Goal: Information Seeking & Learning: Understand process/instructions

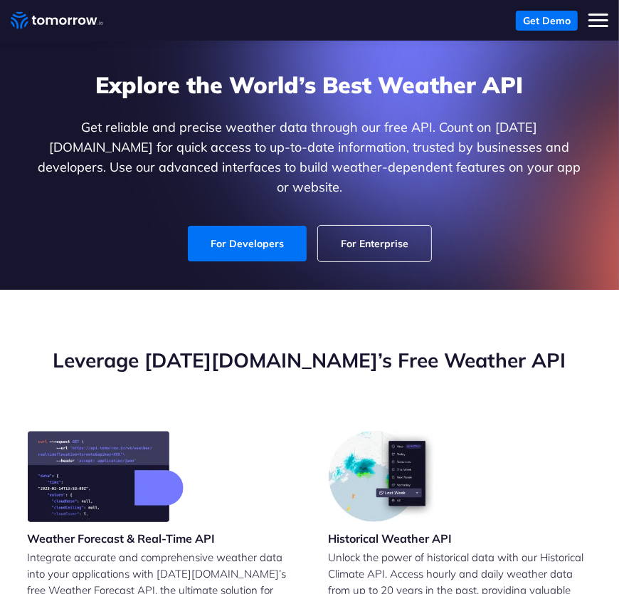
click at [282, 226] on link "For Developers" at bounding box center [247, 244] width 119 height 36
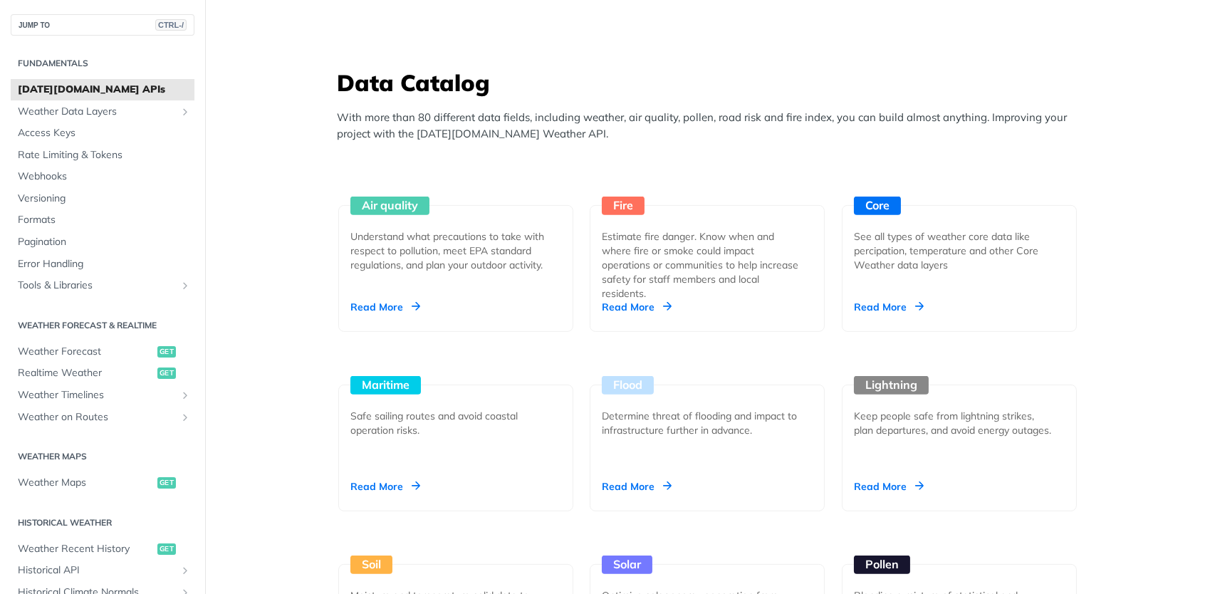
scroll to position [1203, 0]
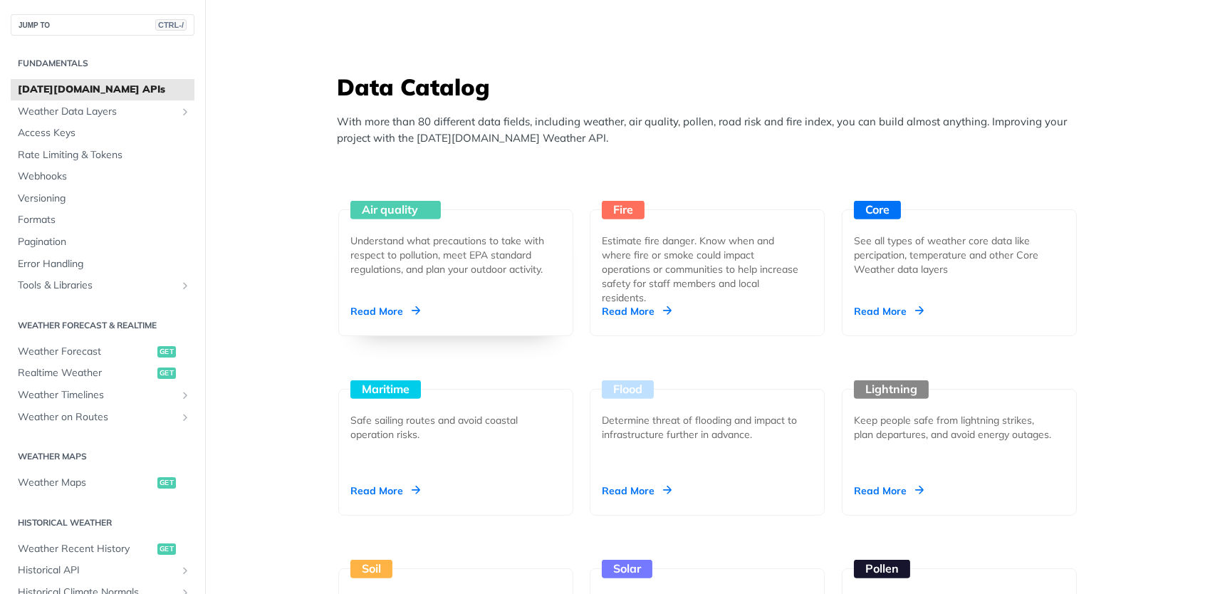
click at [478, 270] on div "Understand what precautions to take with respect to pollution, meet EPA standar…" at bounding box center [449, 255] width 199 height 43
click at [107, 130] on span "Access Keys" at bounding box center [104, 133] width 173 height 14
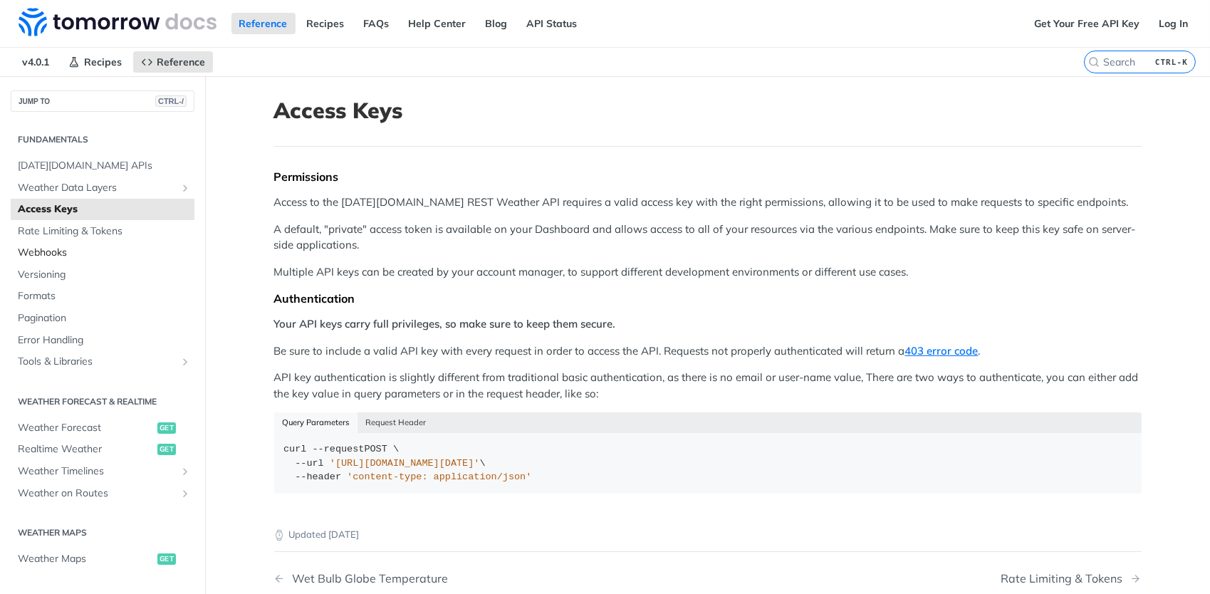
click at [82, 246] on span "Webhooks" at bounding box center [104, 253] width 173 height 14
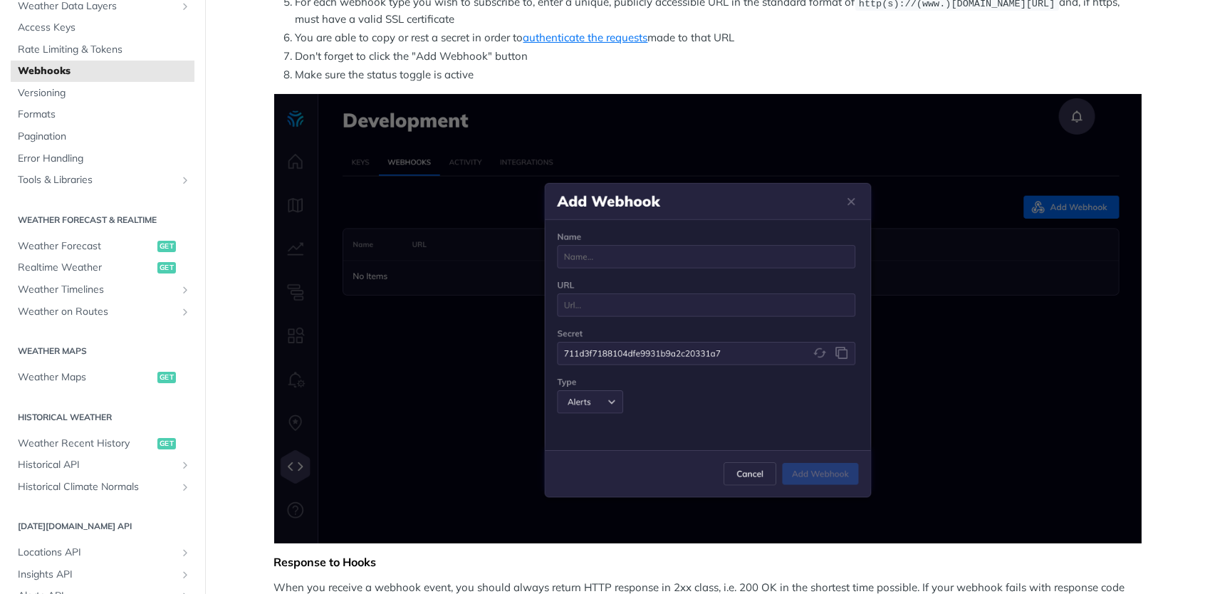
scroll to position [359, 0]
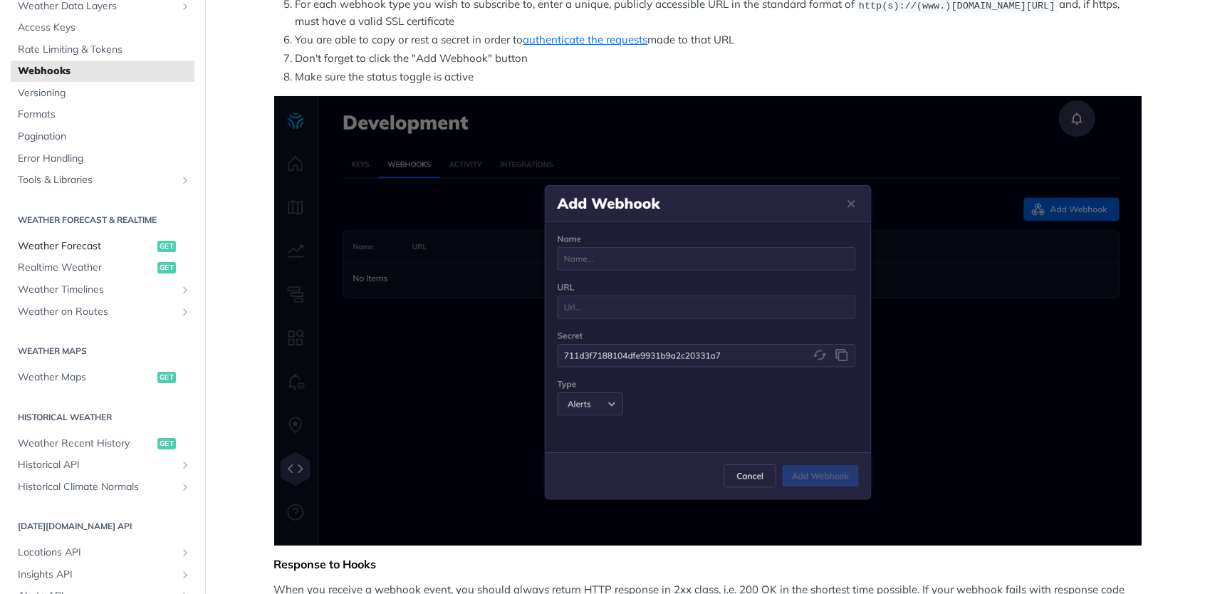
click at [103, 236] on link "Weather Forecast get" at bounding box center [103, 246] width 184 height 21
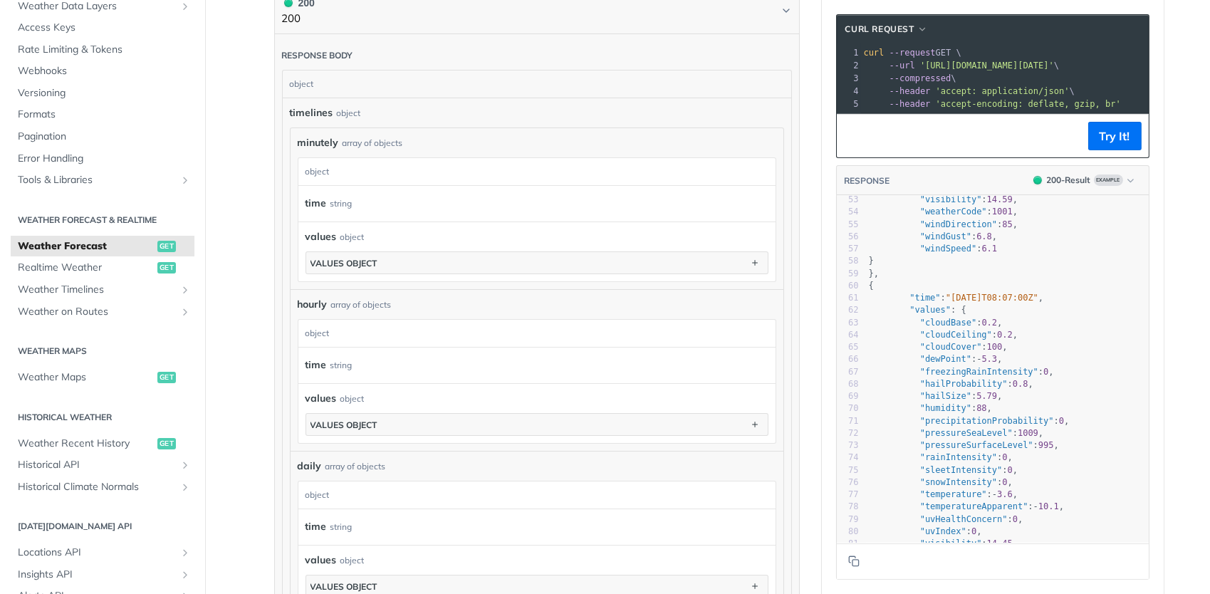
scroll to position [797, 0]
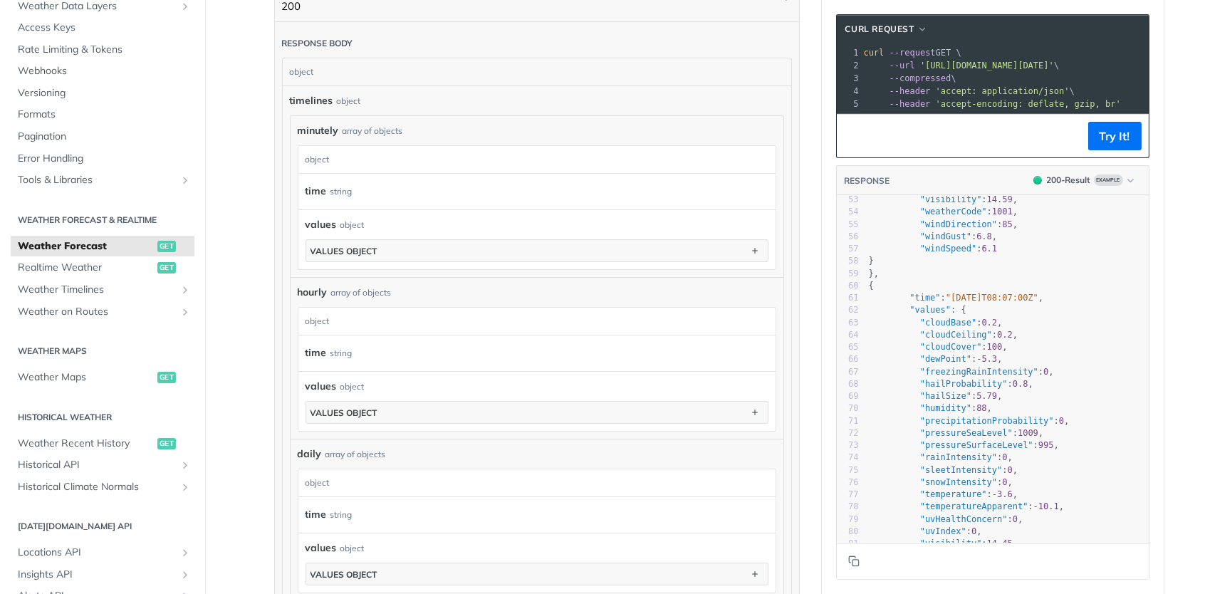
click at [629, 110] on pre "--header 'accept-encoding: deflate, gzip, br'" at bounding box center [1047, 104] width 372 height 13
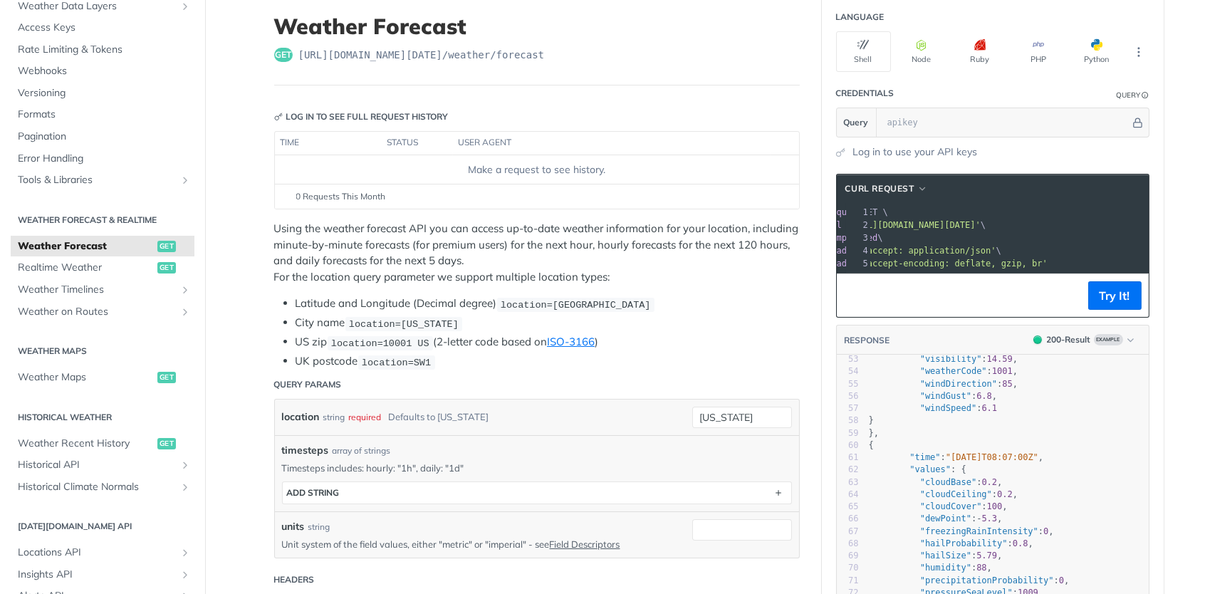
scroll to position [0, 0]
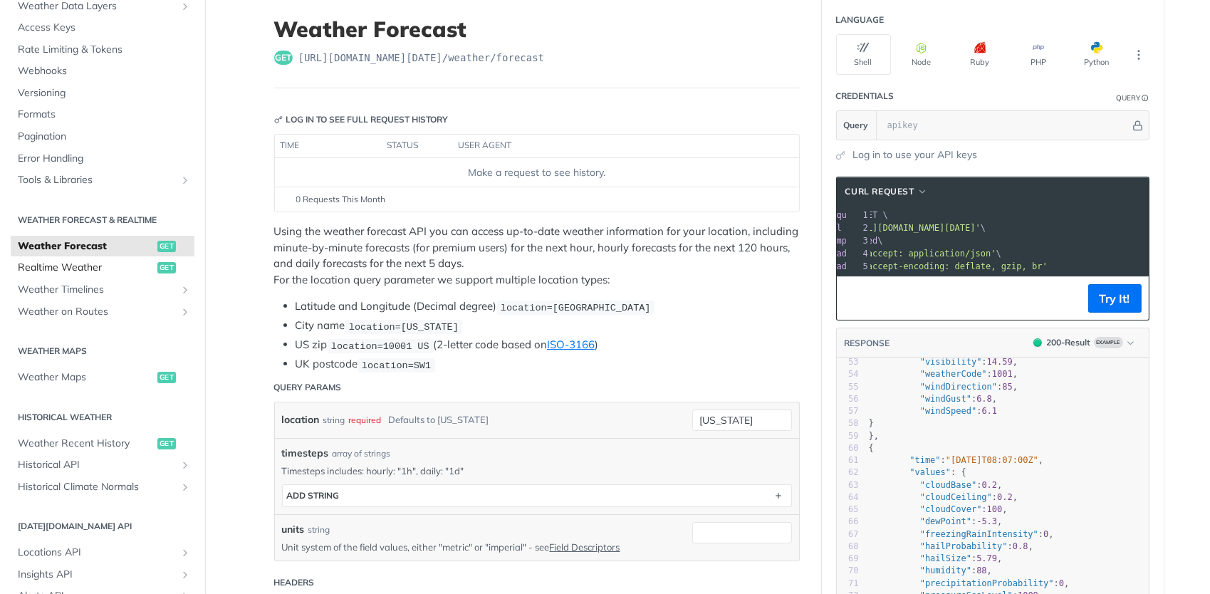
click at [127, 266] on span "Realtime Weather" at bounding box center [86, 268] width 136 height 14
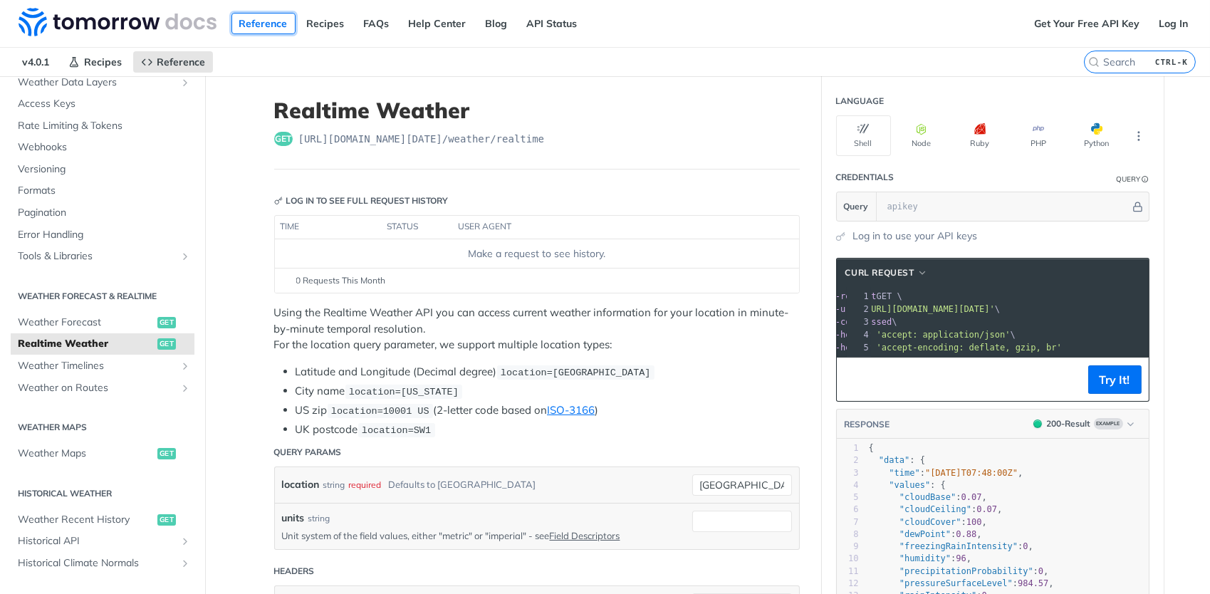
click at [271, 21] on link "Reference" at bounding box center [263, 23] width 64 height 21
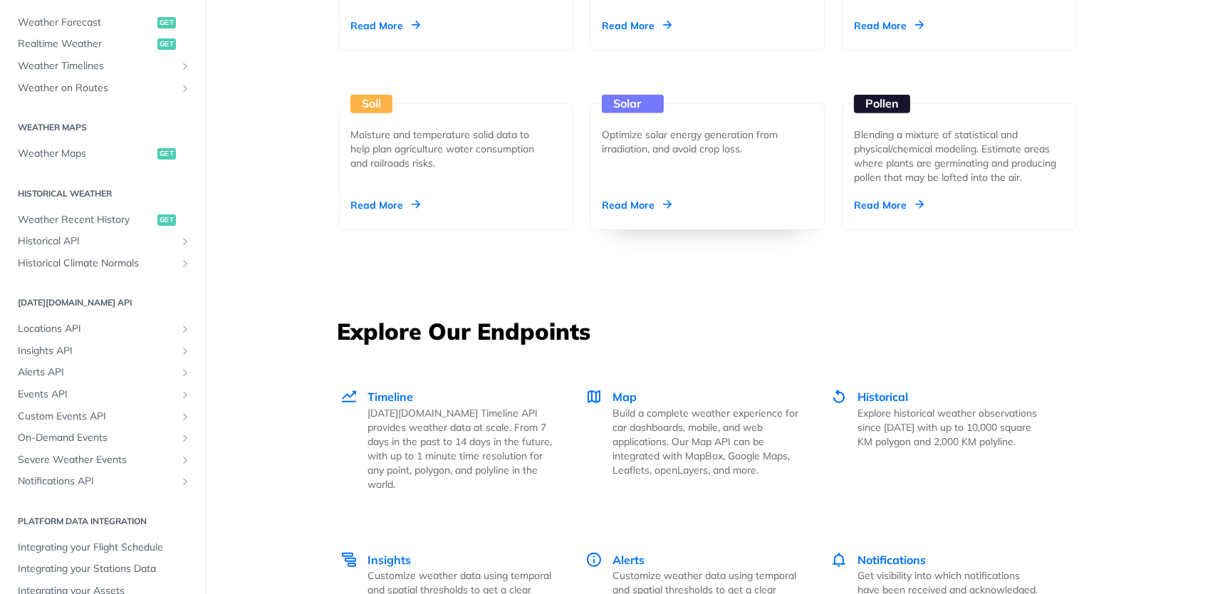
click at [629, 164] on div "Solar Optimize solar energy generation from irradiation, and avoid crop loss. R…" at bounding box center [706, 166] width 235 height 127
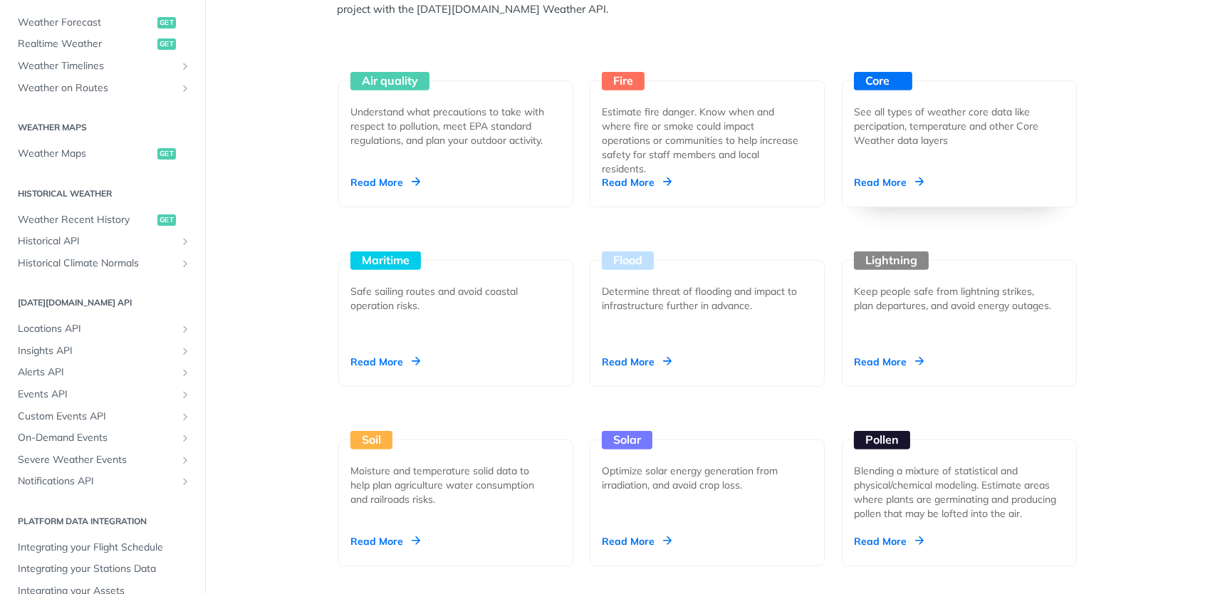
click at [629, 154] on div "Core See all types of weather core data like percipation, temperature and other…" at bounding box center [958, 143] width 235 height 127
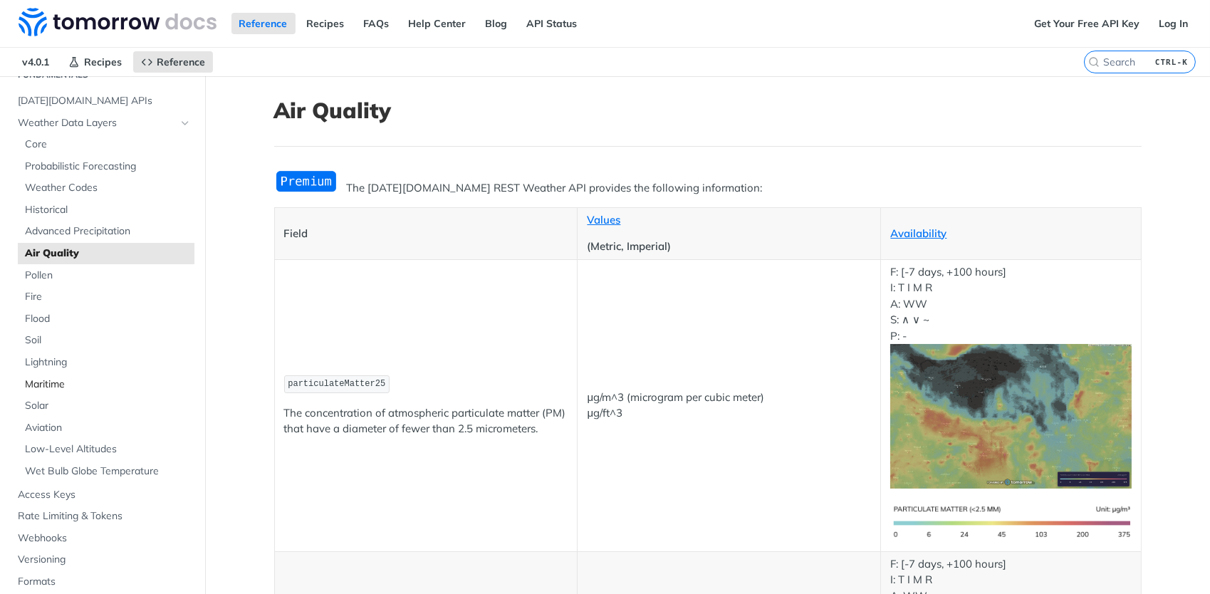
scroll to position [23, 0]
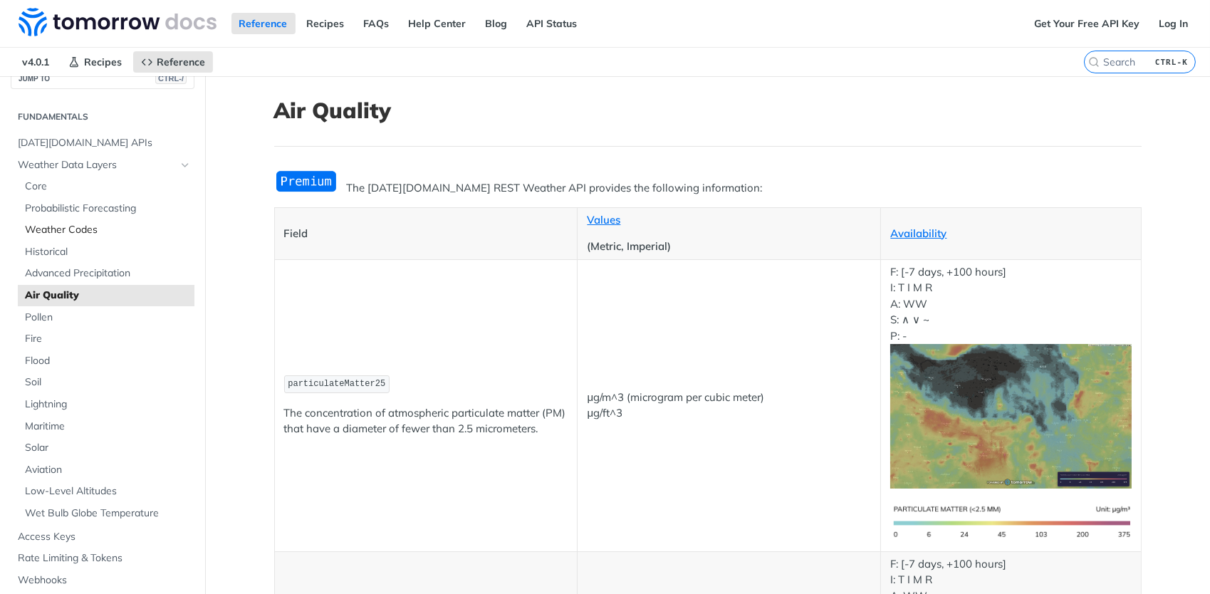
click at [97, 231] on span "Weather Codes" at bounding box center [108, 230] width 166 height 14
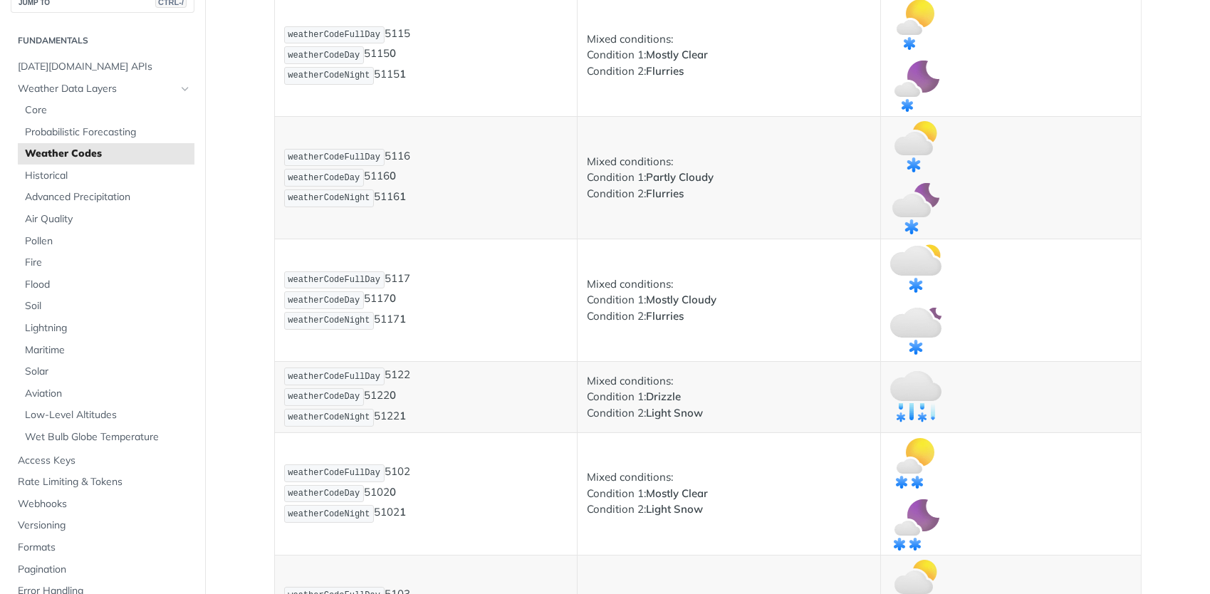
scroll to position [3091, 0]
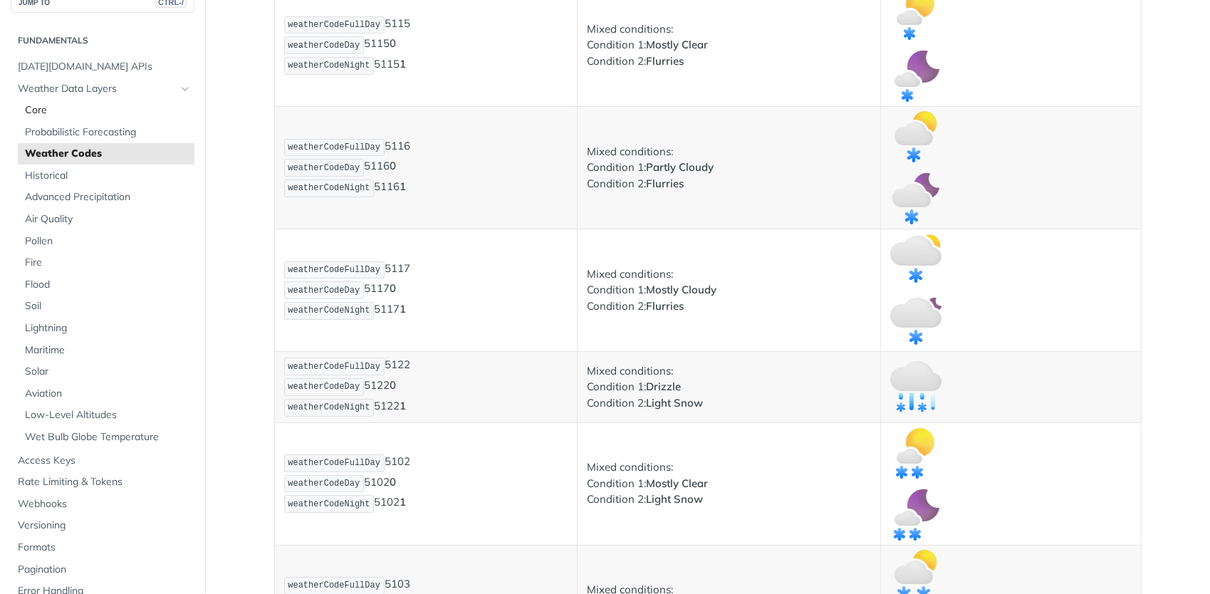
click at [40, 111] on span "Core" at bounding box center [108, 110] width 166 height 14
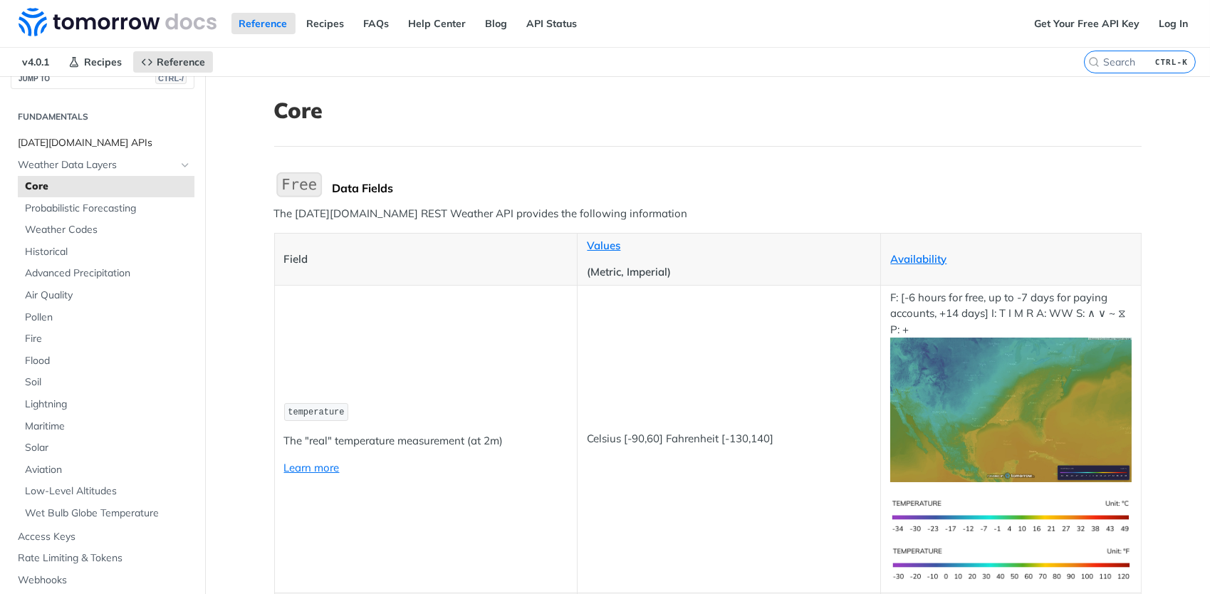
click at [85, 151] on link "[DATE][DOMAIN_NAME] APIs" at bounding box center [103, 142] width 184 height 21
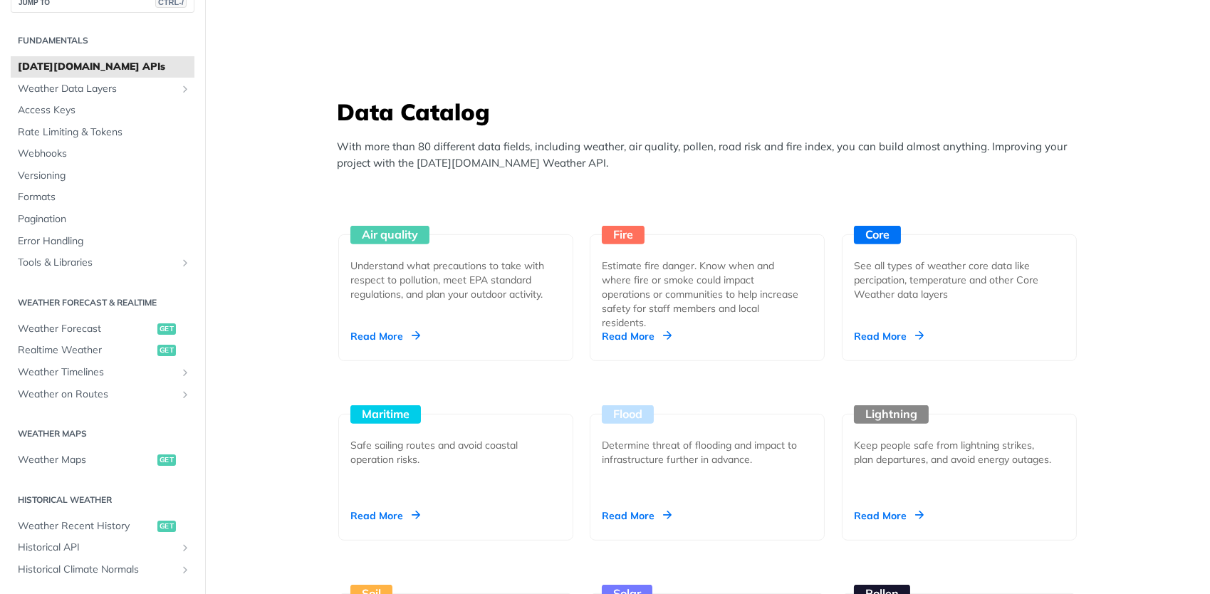
scroll to position [1173, 0]
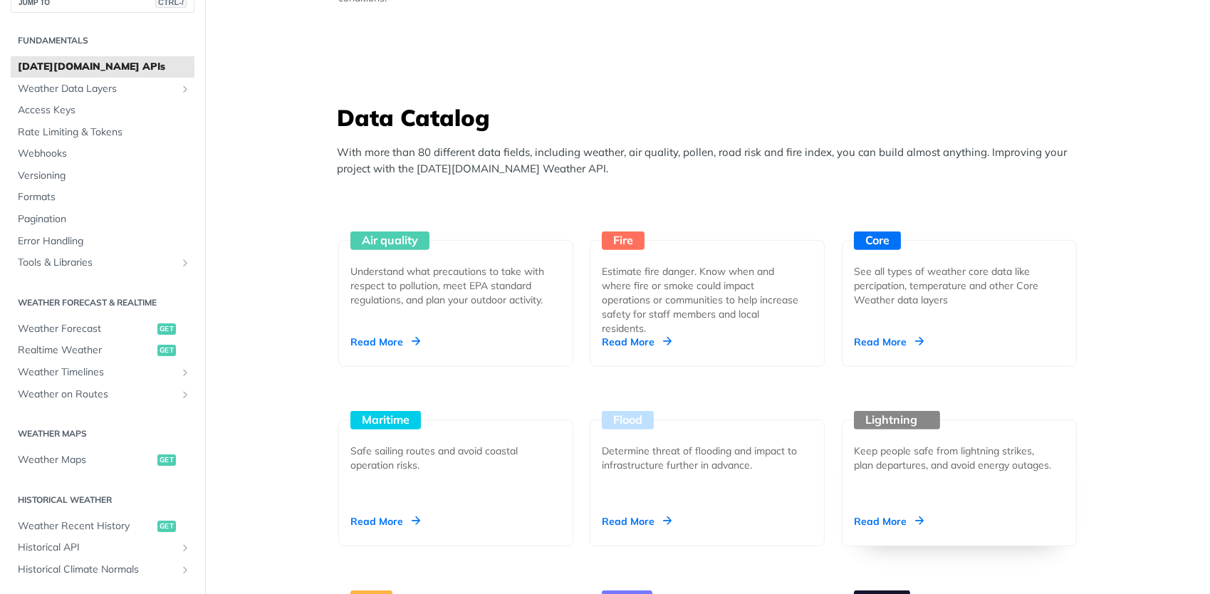
click at [948, 444] on div "Keep people safe from lightning strikes, plan departures, and avoid energy outa…" at bounding box center [953, 458] width 199 height 28
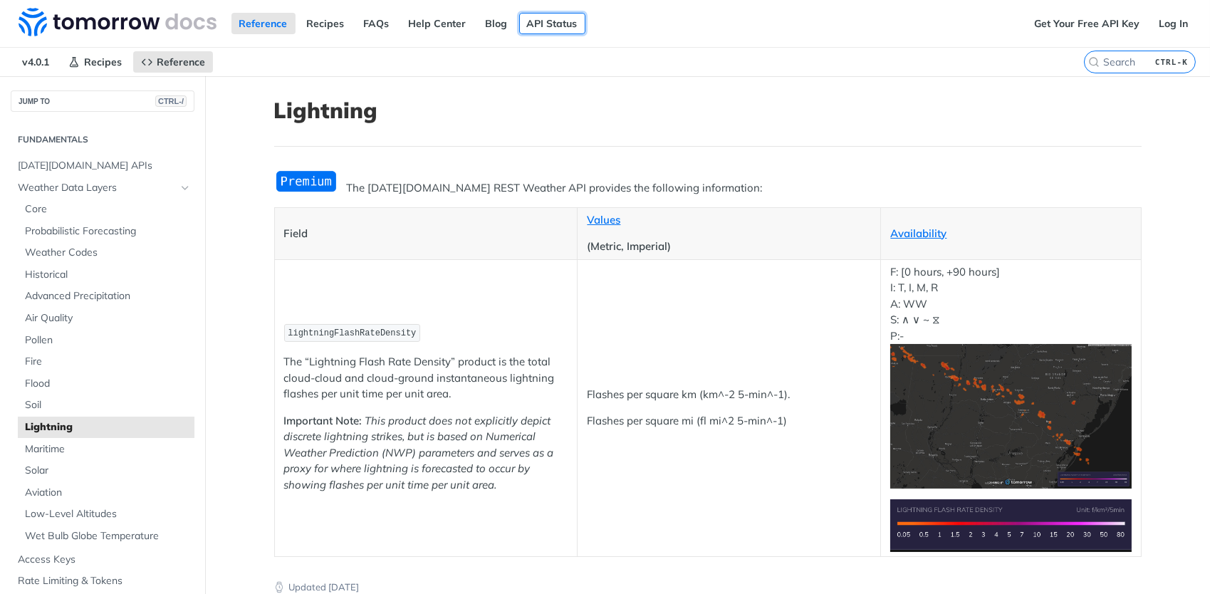
click at [555, 26] on link "API Status" at bounding box center [552, 23] width 66 height 21
click at [302, 179] on img "Expand image" at bounding box center [306, 180] width 64 height 23
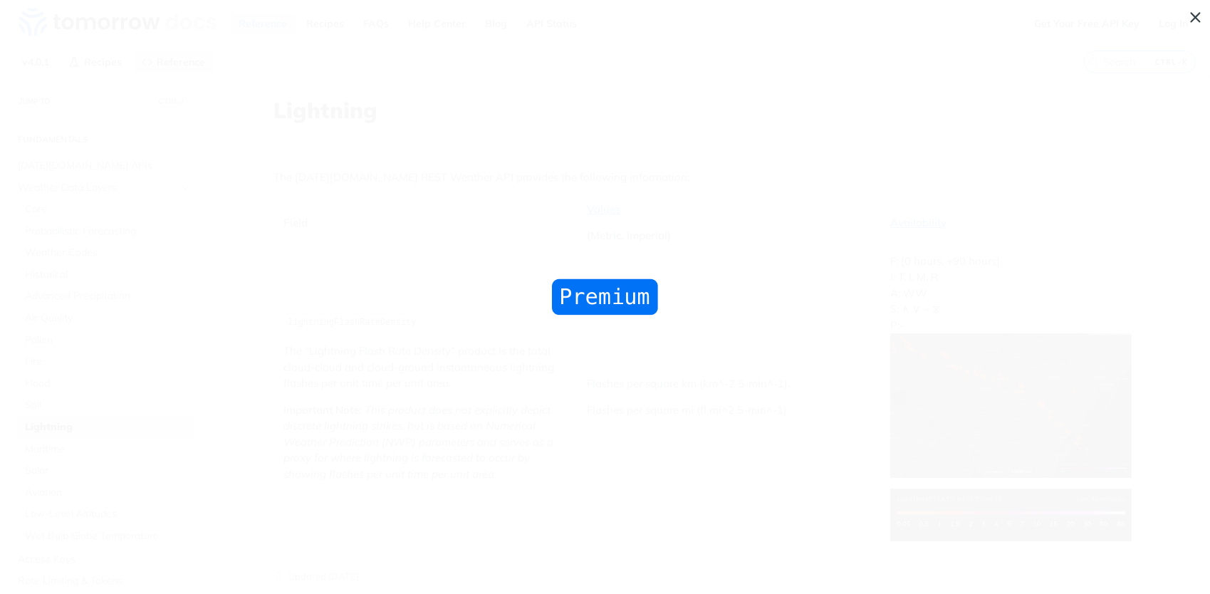
click at [734, 340] on span "Collapse image" at bounding box center [605, 297] width 1210 height 594
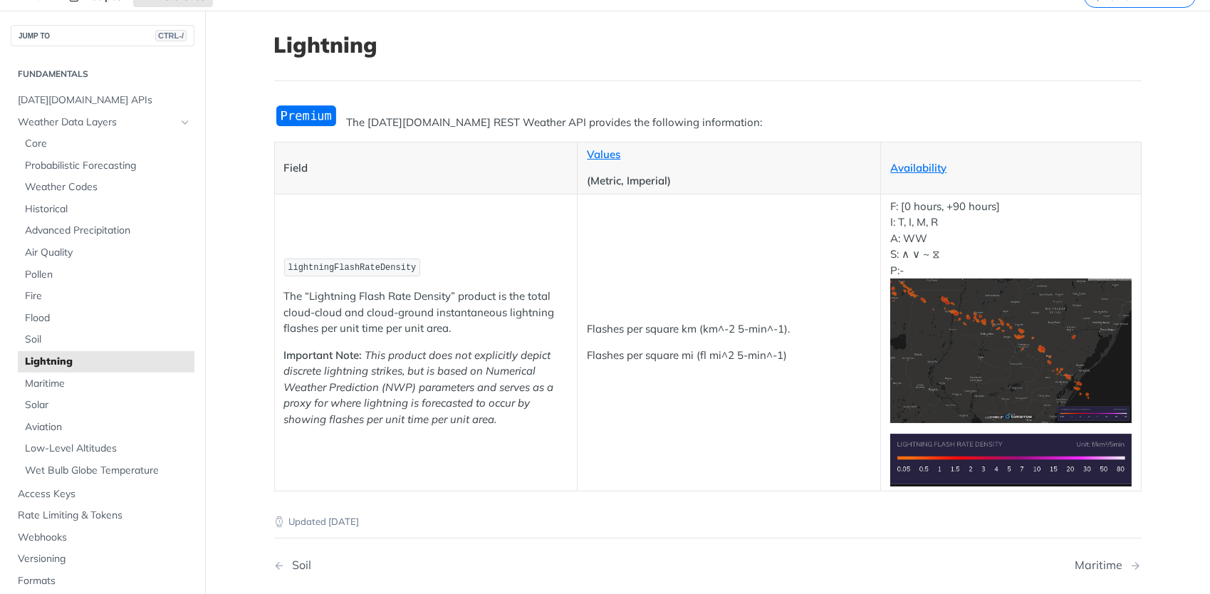
scroll to position [65, 0]
click at [908, 235] on p "F: [0 hours, +90 hours] I: T, I, M, R A: WW S: ∧ ∨ ~ ⧖ P:-" at bounding box center [1010, 311] width 241 height 224
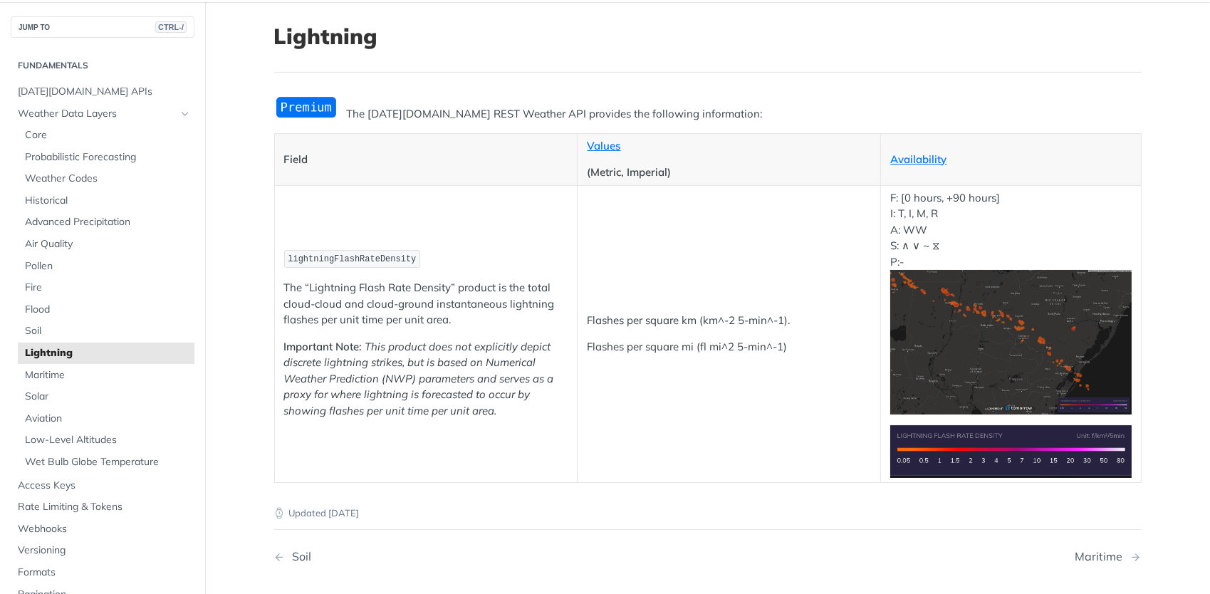
scroll to position [75, 0]
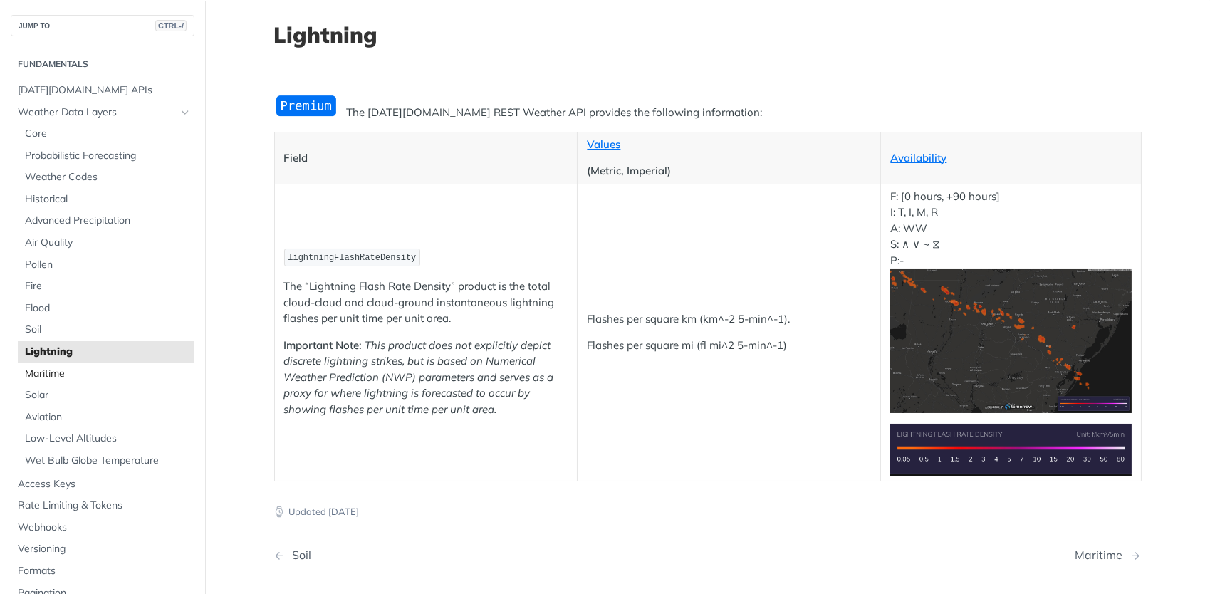
click at [174, 377] on span "Maritime" at bounding box center [108, 374] width 166 height 14
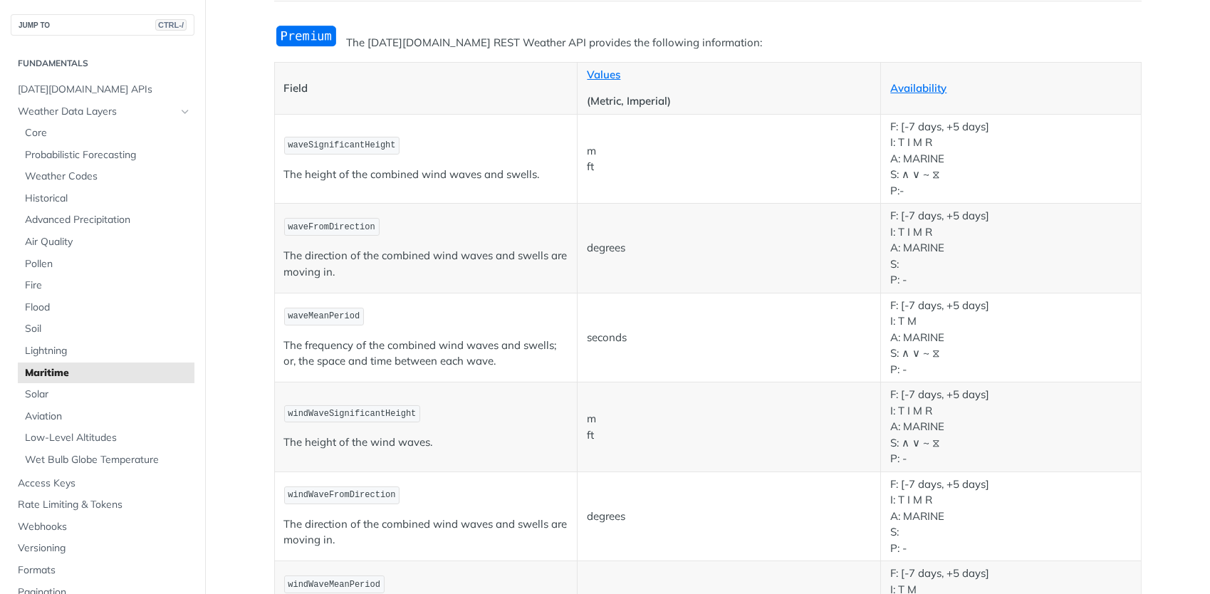
scroll to position [150, 0]
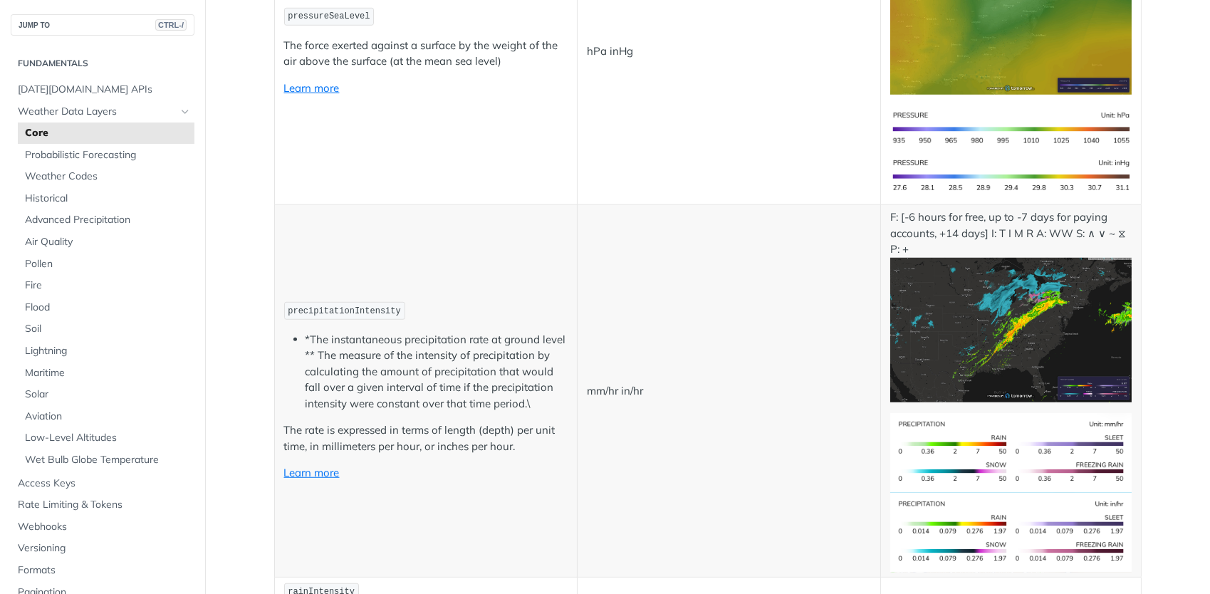
scroll to position [2366, 0]
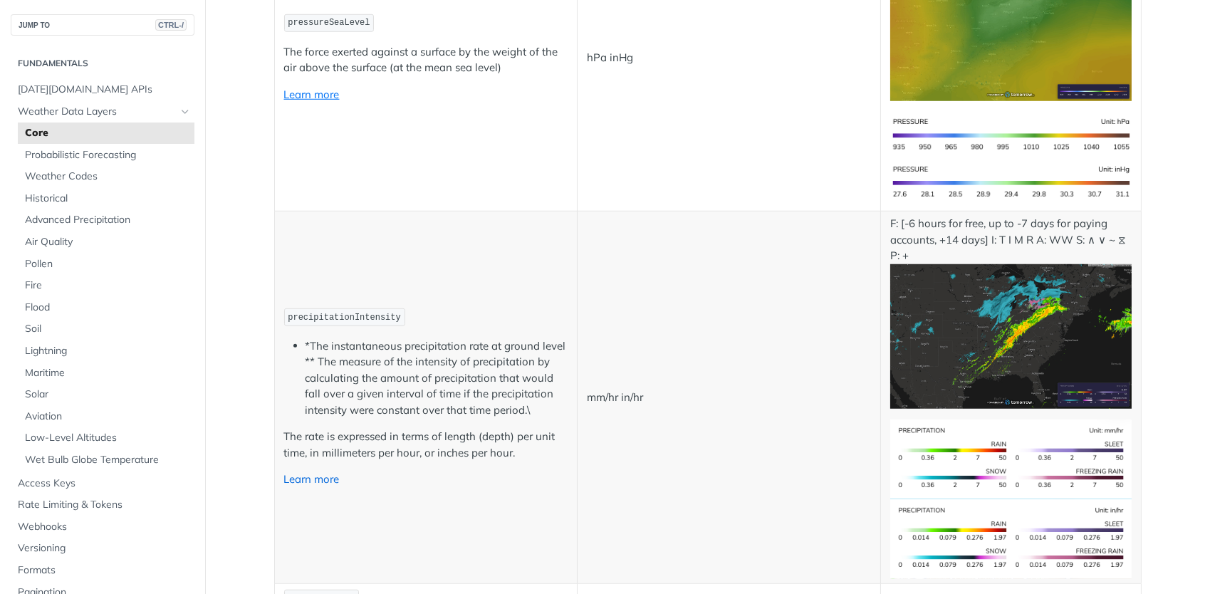
click at [313, 479] on link "Learn more" at bounding box center [312, 479] width 56 height 14
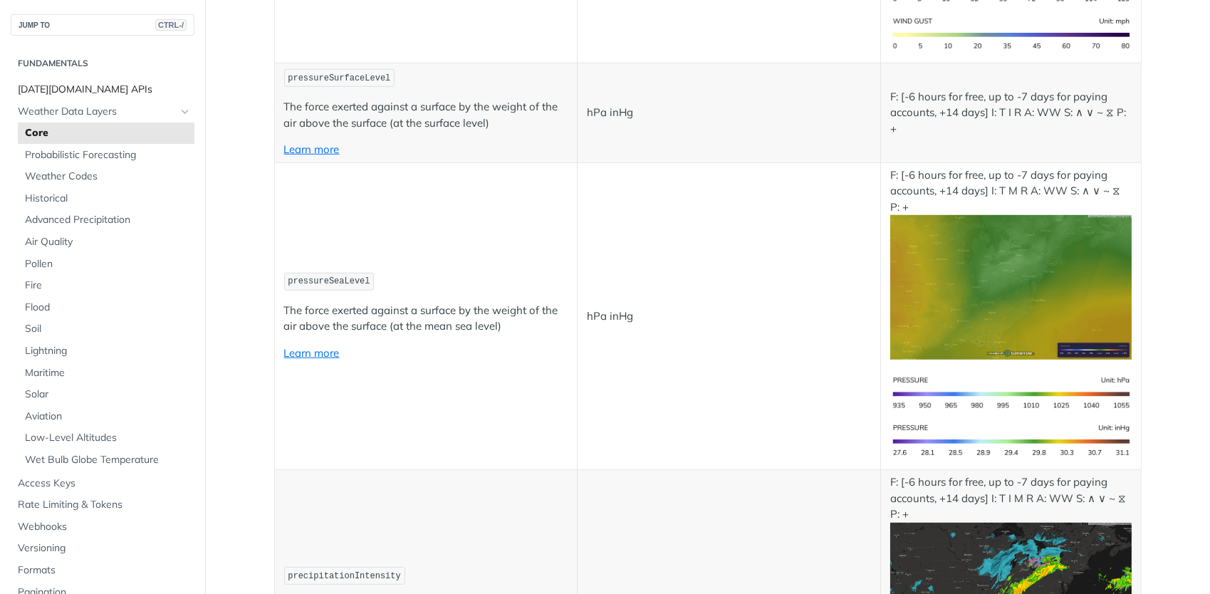
click at [93, 80] on link "Tomorrow.io APIs" at bounding box center [103, 89] width 184 height 21
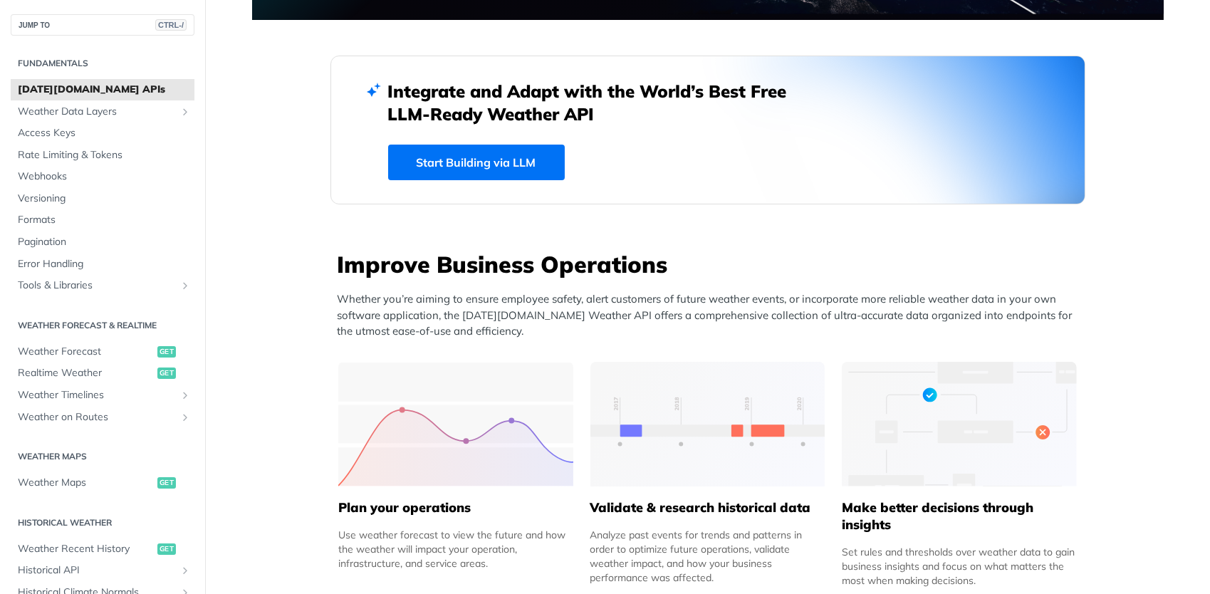
scroll to position [344, 0]
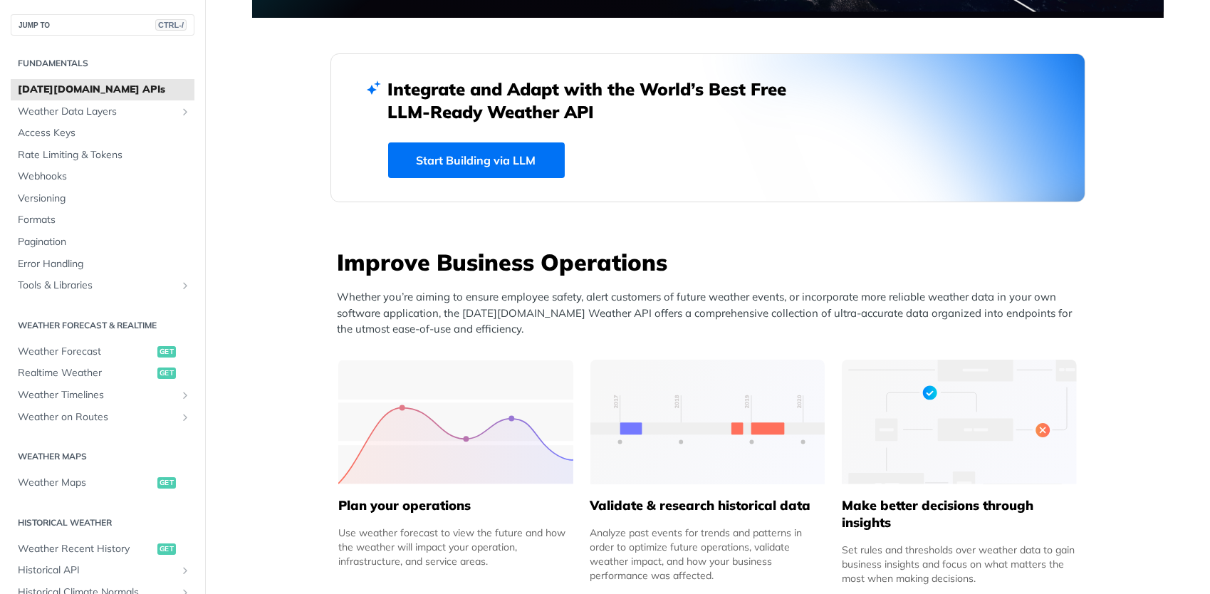
click at [510, 160] on link "Start Building via LLM" at bounding box center [476, 160] width 177 height 36
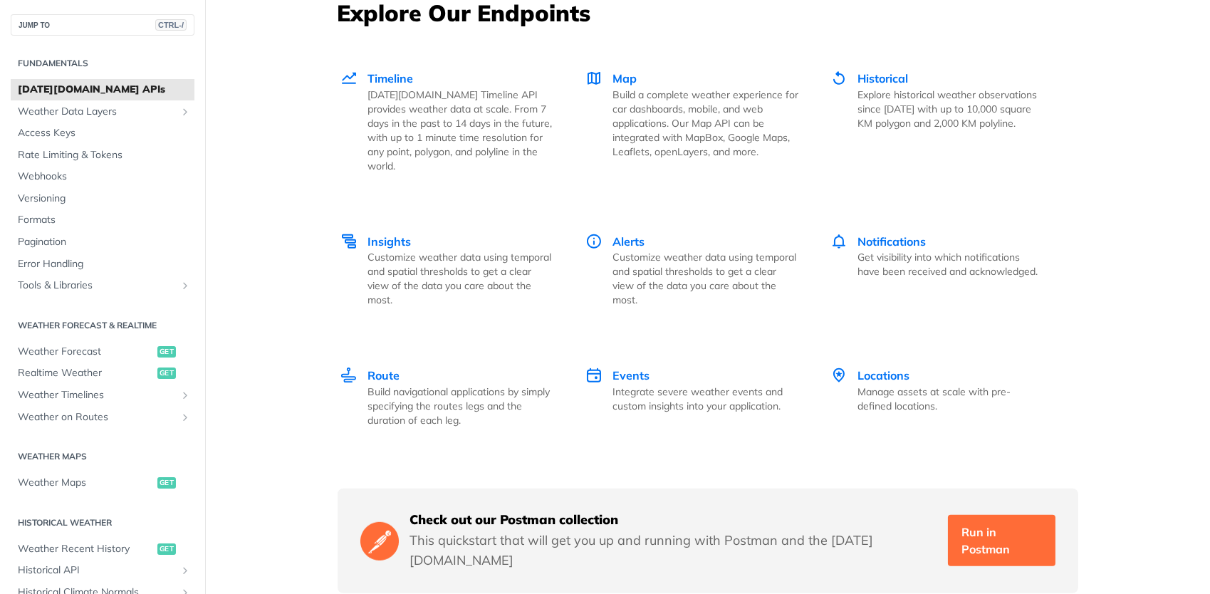
scroll to position [2010, 0]
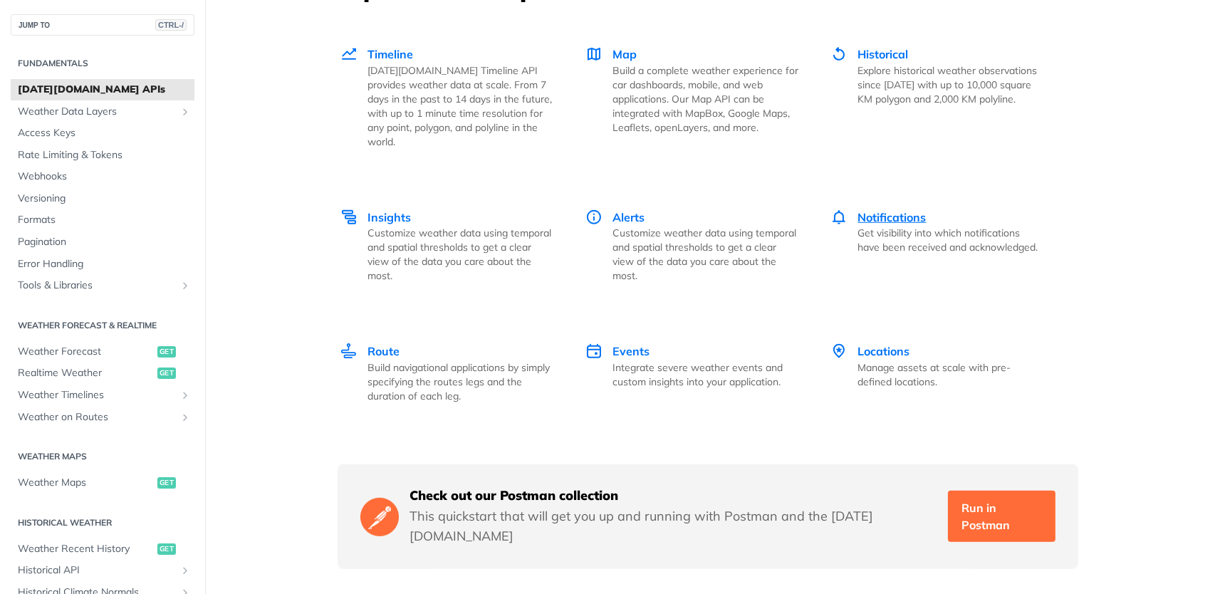
click at [903, 210] on span "Notifications" at bounding box center [892, 217] width 68 height 14
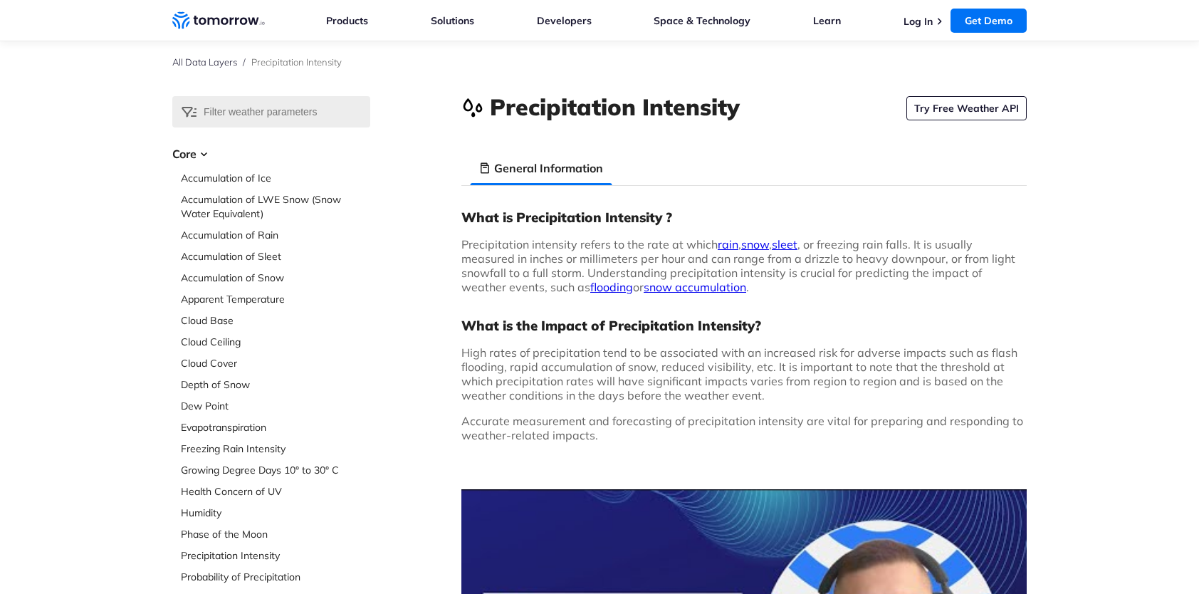
scroll to position [14, 0]
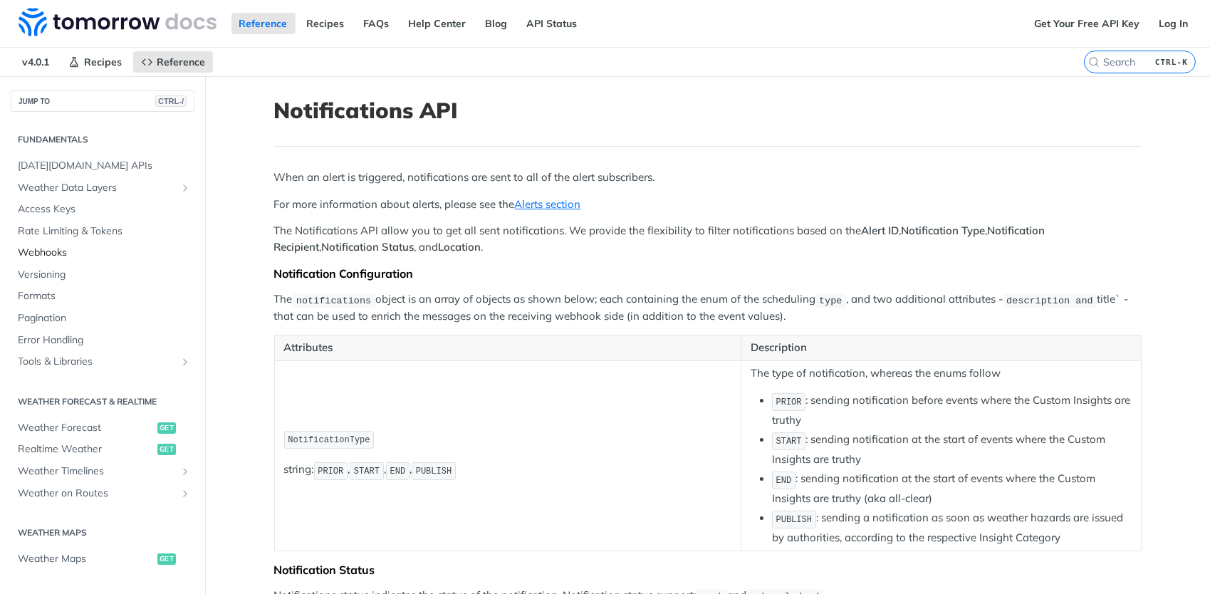
click at [58, 249] on span "Webhooks" at bounding box center [104, 253] width 173 height 14
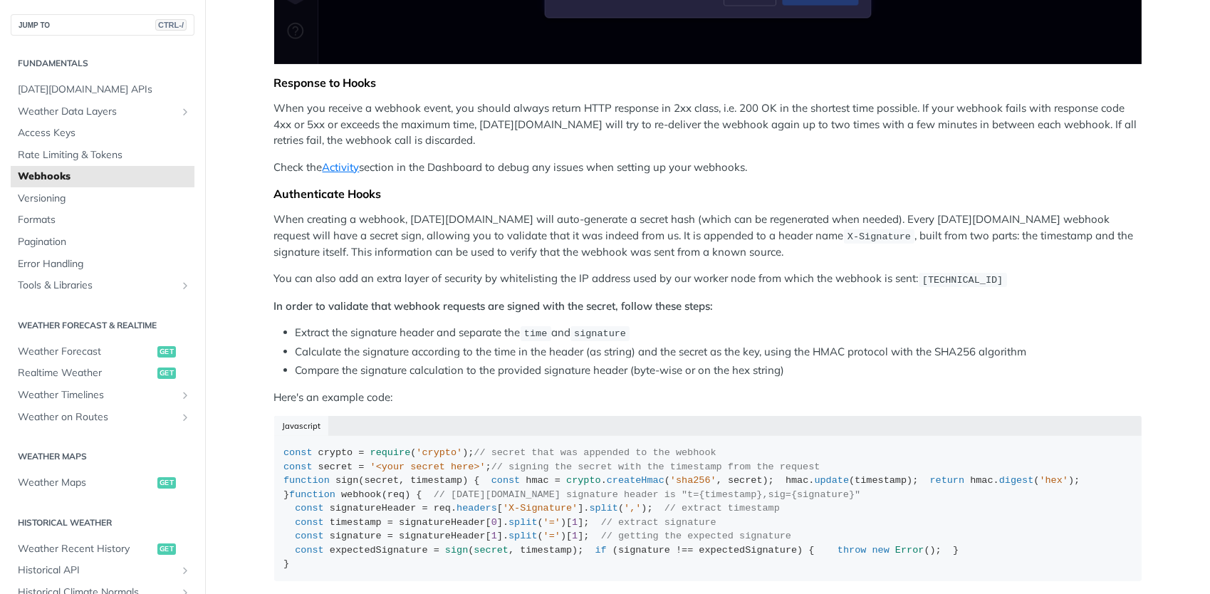
scroll to position [846, 0]
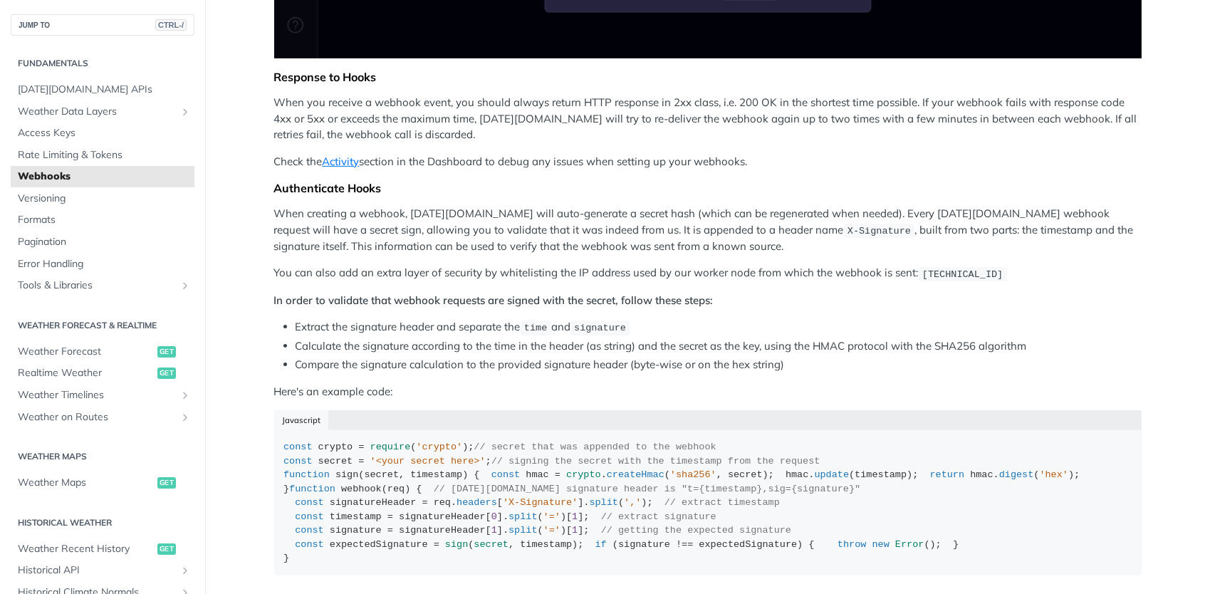
click at [617, 231] on p "When creating a webhook, [DATE][DOMAIN_NAME] will auto-generate a secret hash (…" at bounding box center [707, 230] width 867 height 48
click at [124, 360] on link "Weather Forecast get" at bounding box center [103, 351] width 184 height 21
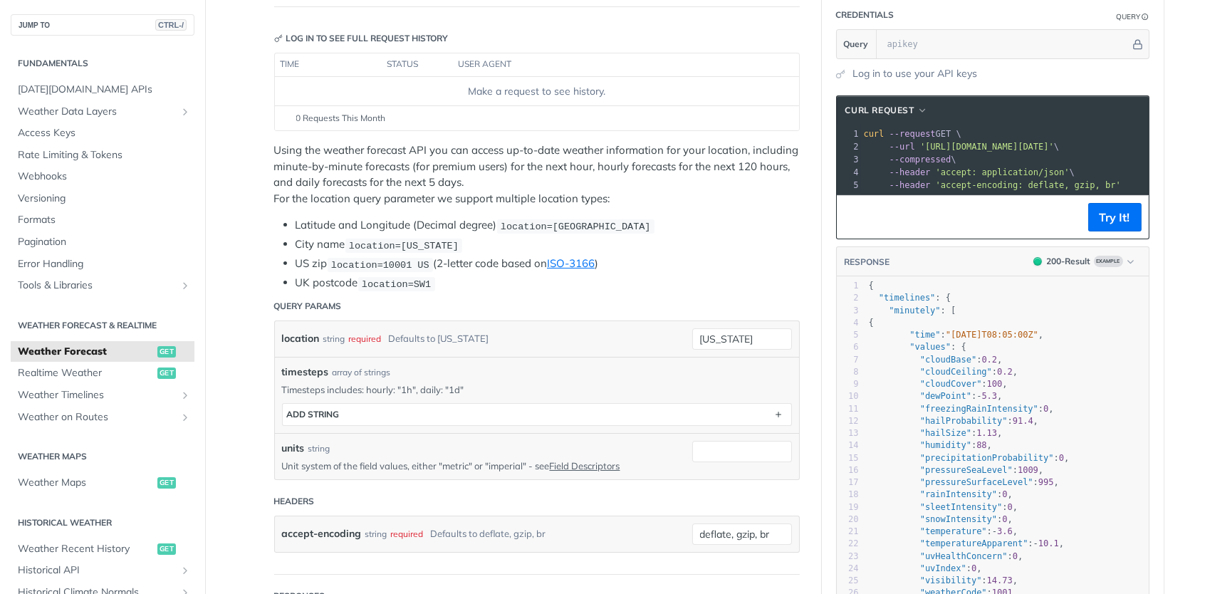
scroll to position [165, 0]
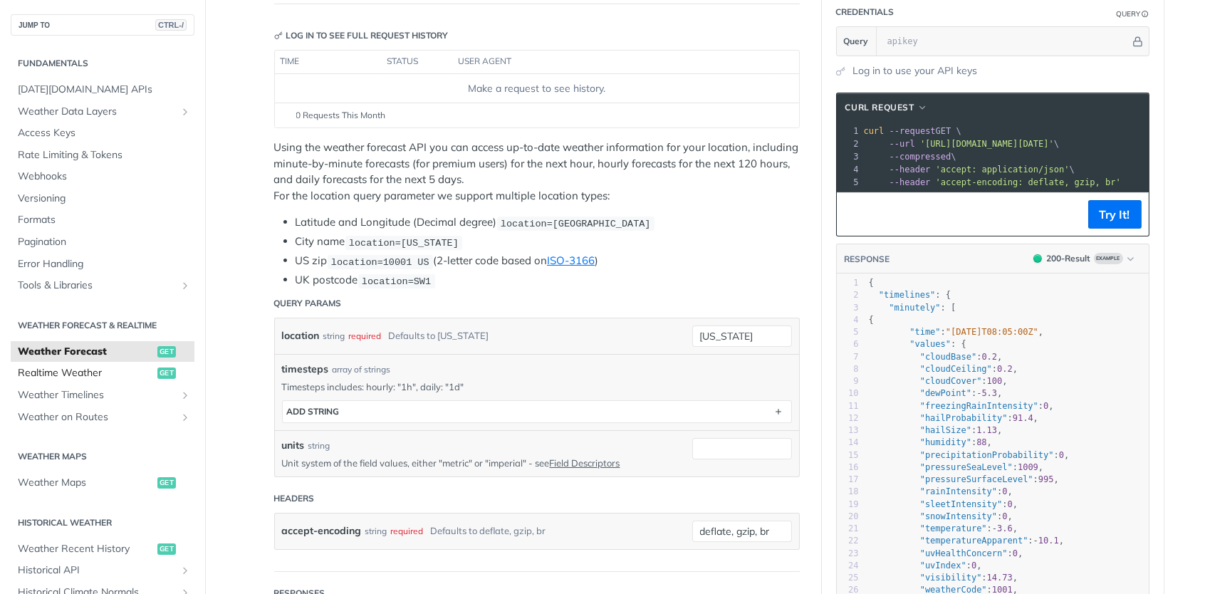
click at [115, 375] on span "Realtime Weather" at bounding box center [86, 373] width 136 height 14
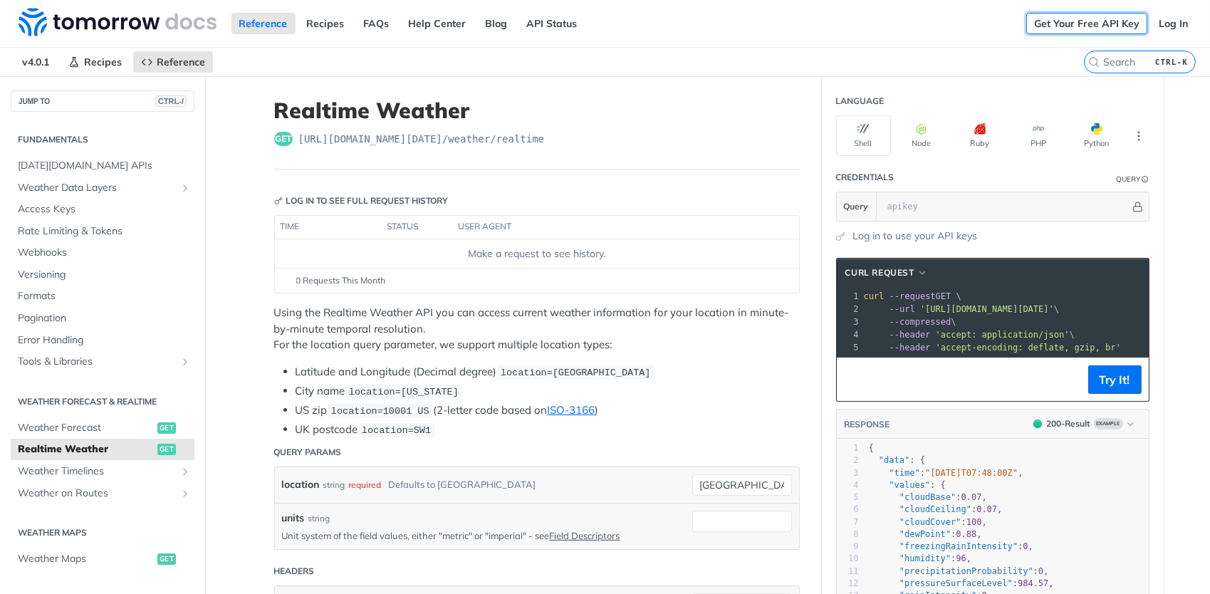
click at [1096, 23] on link "Get Your Free API Key" at bounding box center [1086, 23] width 121 height 21
click at [1175, 21] on link "Log In" at bounding box center [1172, 23] width 45 height 21
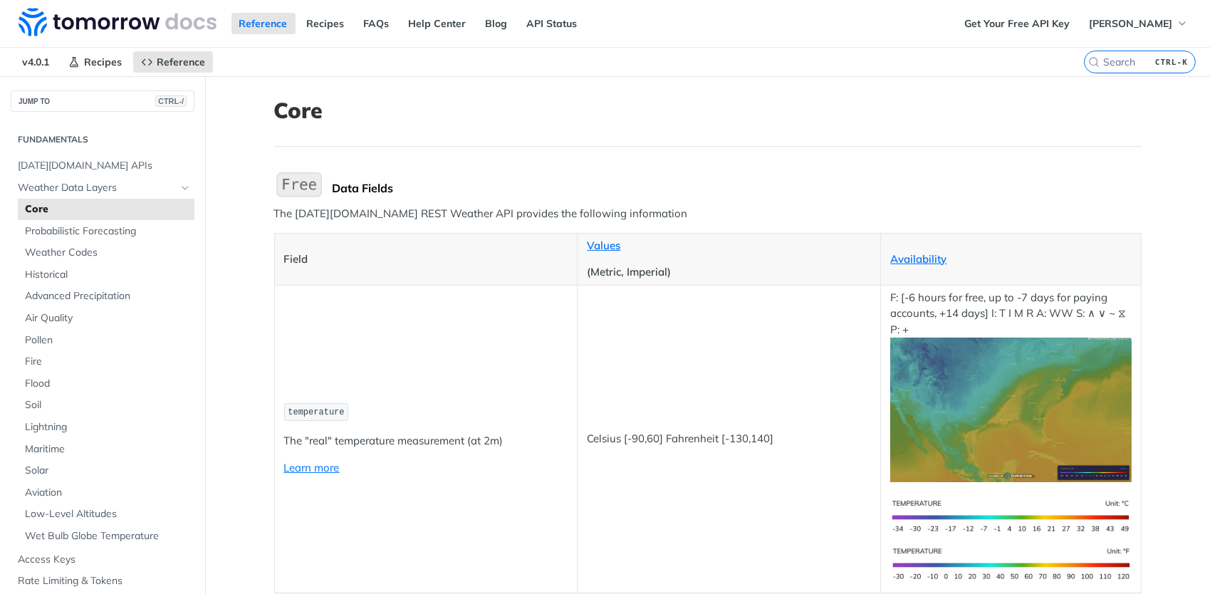
click at [313, 411] on span "temperature" at bounding box center [316, 412] width 56 height 10
click at [115, 164] on span "[DATE][DOMAIN_NAME] APIs" at bounding box center [104, 166] width 173 height 14
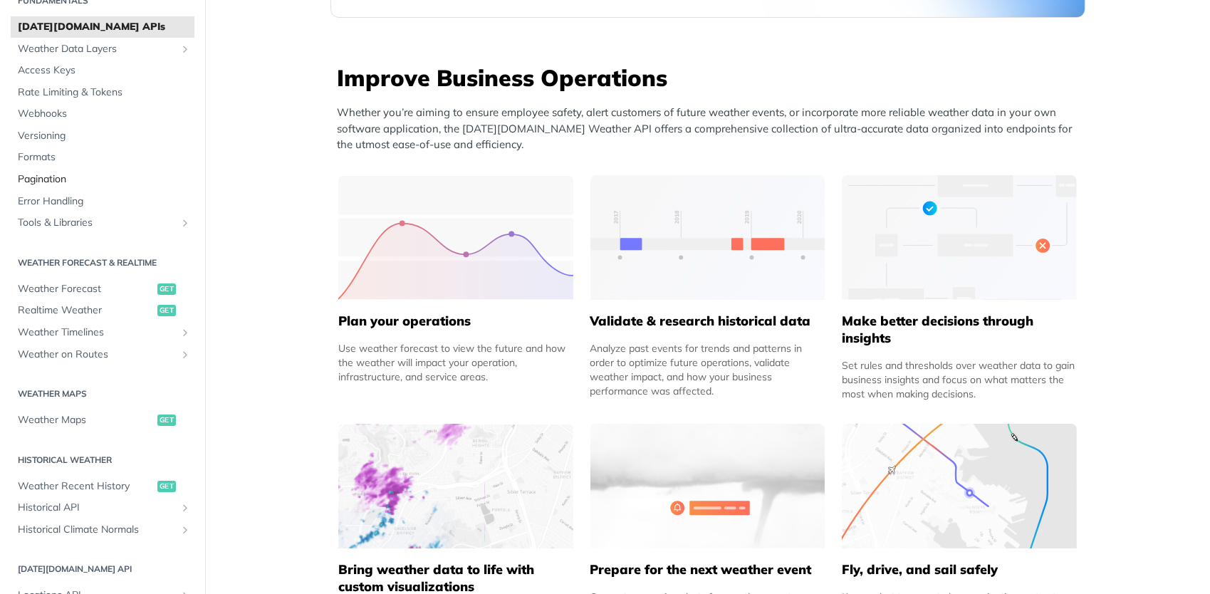
scroll to position [65, 0]
click at [118, 292] on span "Weather Forecast" at bounding box center [86, 286] width 136 height 14
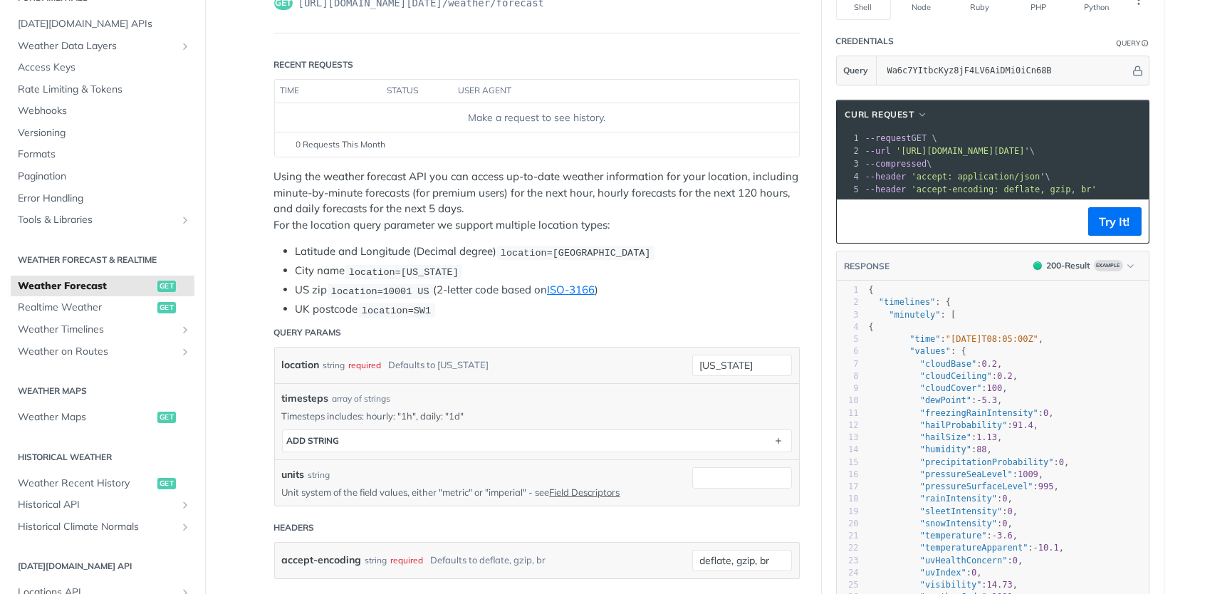
scroll to position [130, 0]
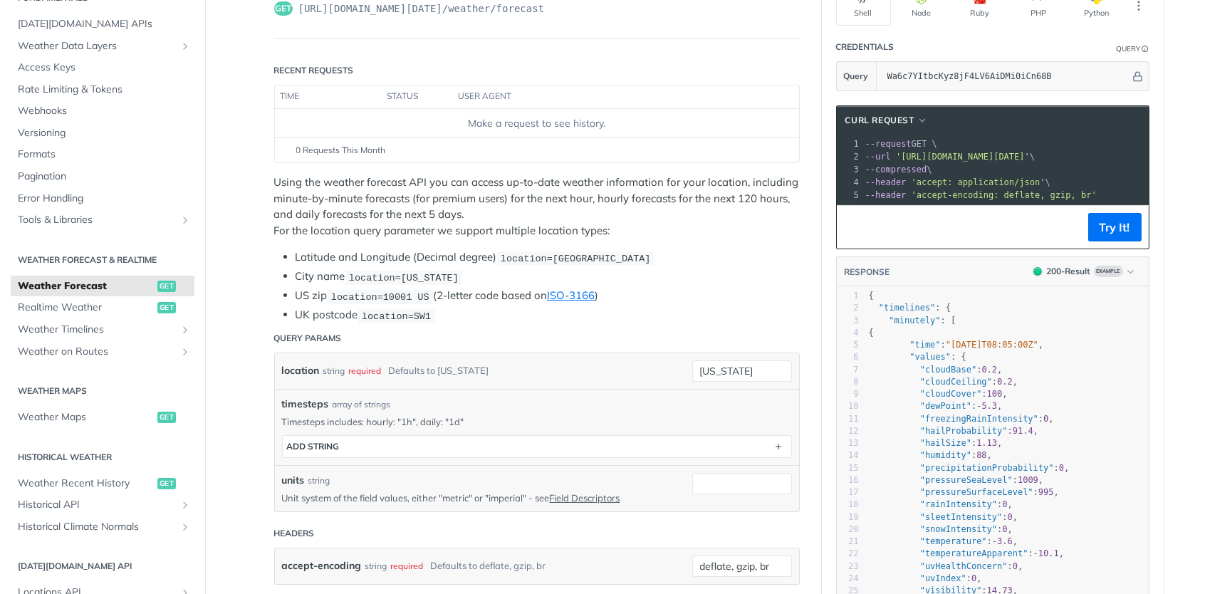
drag, startPoint x: 888, startPoint y: 149, endPoint x: 983, endPoint y: 160, distance: 95.4
click at [983, 160] on pre "--url 'https://api.tomorrow.io/v4/weather/forecast?location=new%20york&apikey=W…" at bounding box center [1117, 156] width 560 height 13
click at [933, 152] on span "'https://api.tomorrow.io/v4/weather/forecast?location=new%20york&apikey=Wa6c7YI…" at bounding box center [963, 157] width 134 height 10
drag, startPoint x: 891, startPoint y: 156, endPoint x: 1014, endPoint y: 155, distance: 123.2
click at [1014, 155] on span "'https://api.tomorrow.io/v4/weather/forecast?location=new%20york&apikey=Wa6c7YI…" at bounding box center [963, 157] width 134 height 10
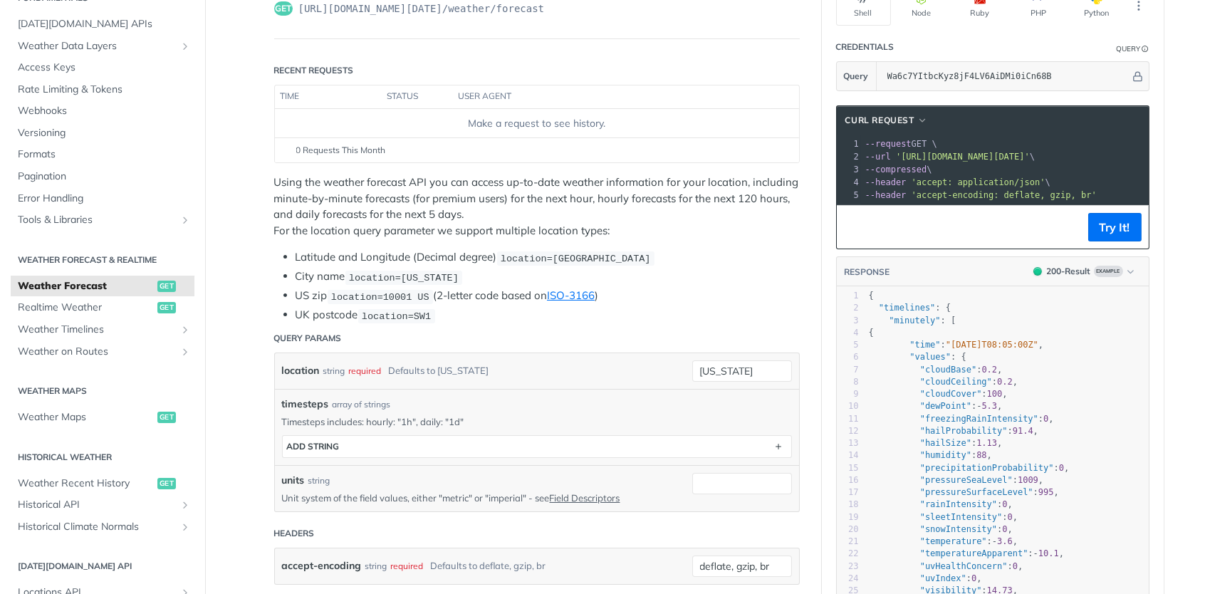
copy span "https://api.tomorrow.io/v4"
click at [895, 147] on pre "curl --request GET \" at bounding box center [1117, 143] width 560 height 13
drag, startPoint x: 891, startPoint y: 151, endPoint x: 1016, endPoint y: 153, distance: 125.3
click at [1016, 153] on span "'https://api.tomorrow.io/v4/weather/forecast?location=new%20york&apikey=Wa6c7YI…" at bounding box center [963, 157] width 134 height 10
copy span "https://api.tomorrow.io/v4/"
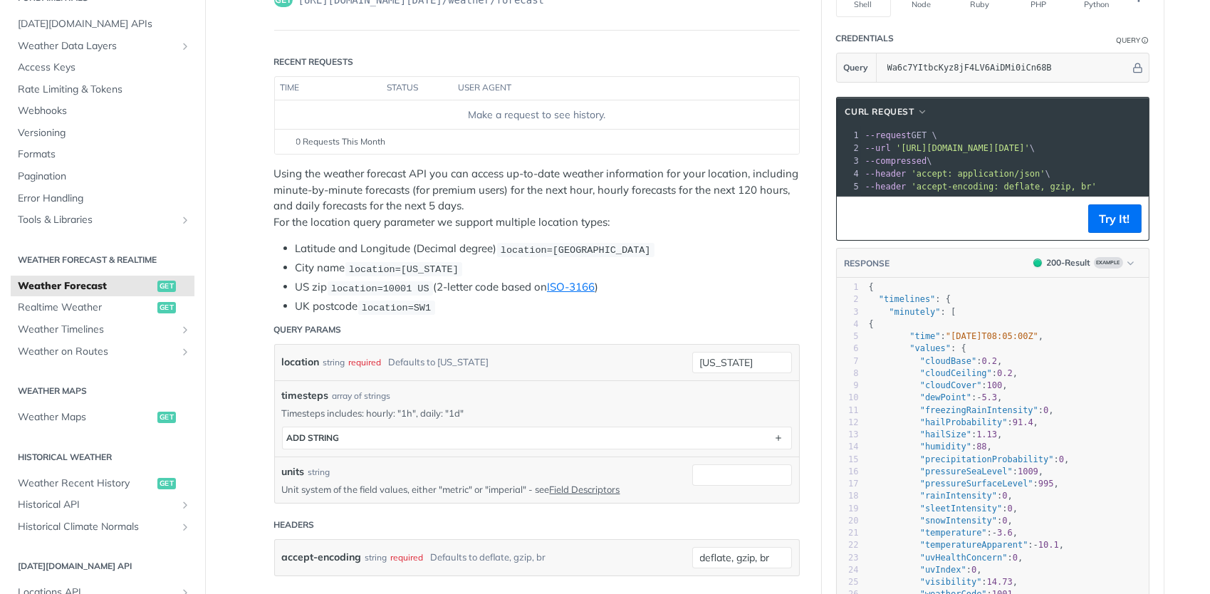
scroll to position [140, 0]
click at [977, 206] on footer "Try It!" at bounding box center [993, 217] width 312 height 43
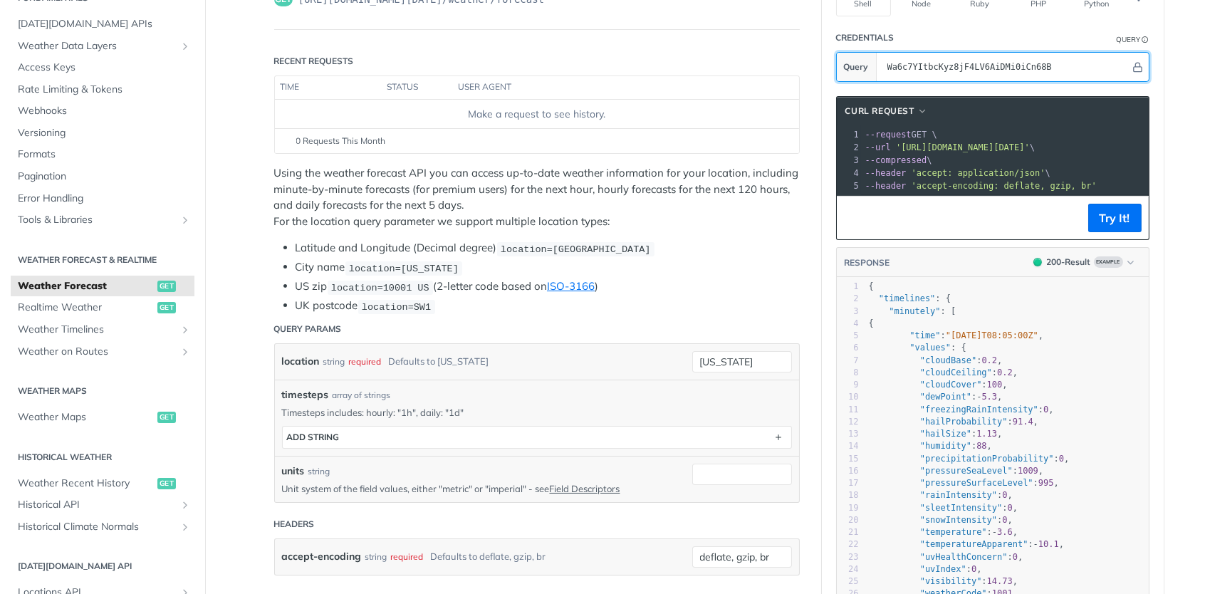
click at [1081, 65] on input "Wa6c7YItbcKyz8jF4LV6AiDMi0iCn68B" at bounding box center [1005, 67] width 250 height 28
click at [1042, 141] on pre "--url 'https://api.tomorrow.io/v4/weather/forecast?location=new%20york&apikey=W…" at bounding box center [1117, 147] width 560 height 13
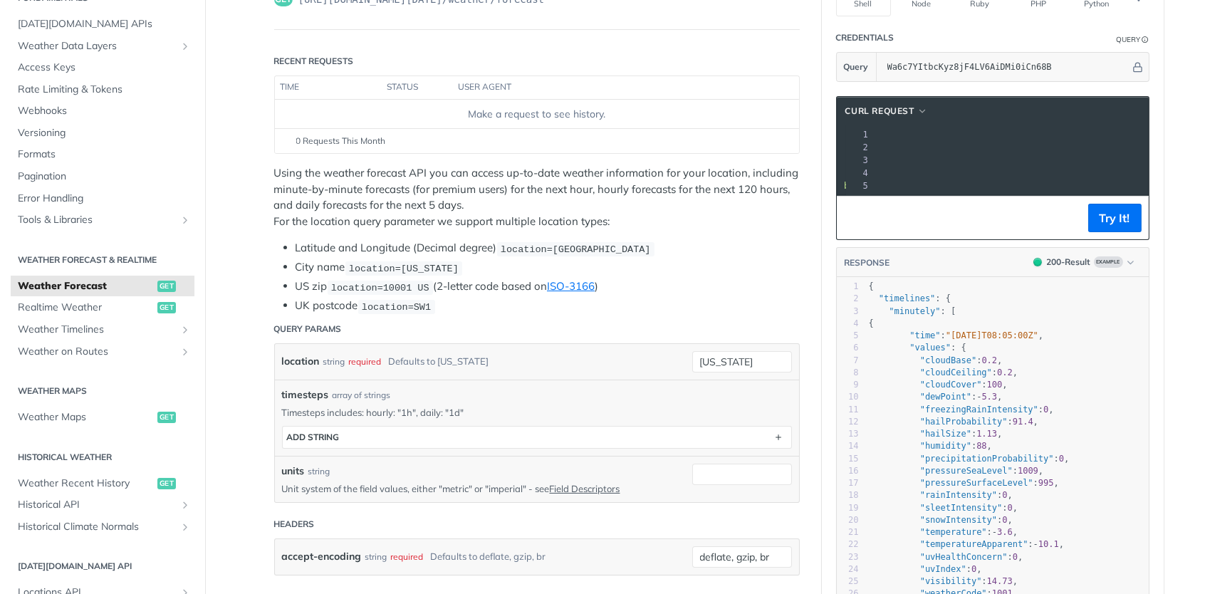
scroll to position [0, 0]
click at [157, 313] on span "get" at bounding box center [166, 307] width 19 height 11
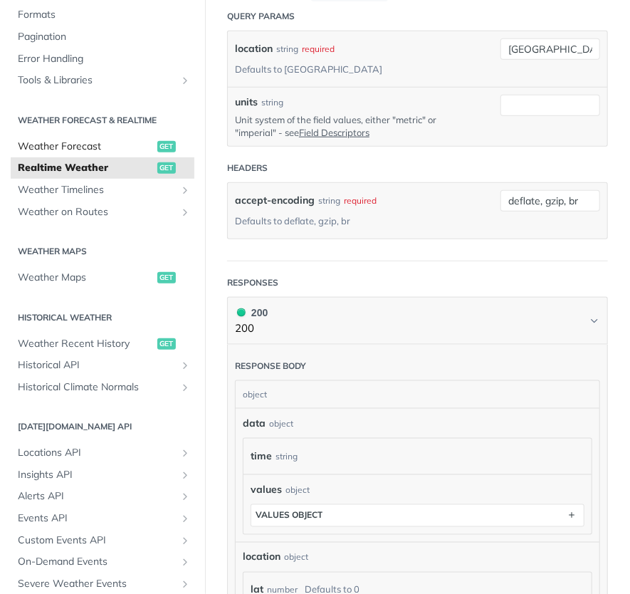
scroll to position [204, 0]
click at [159, 142] on span "get" at bounding box center [166, 147] width 19 height 11
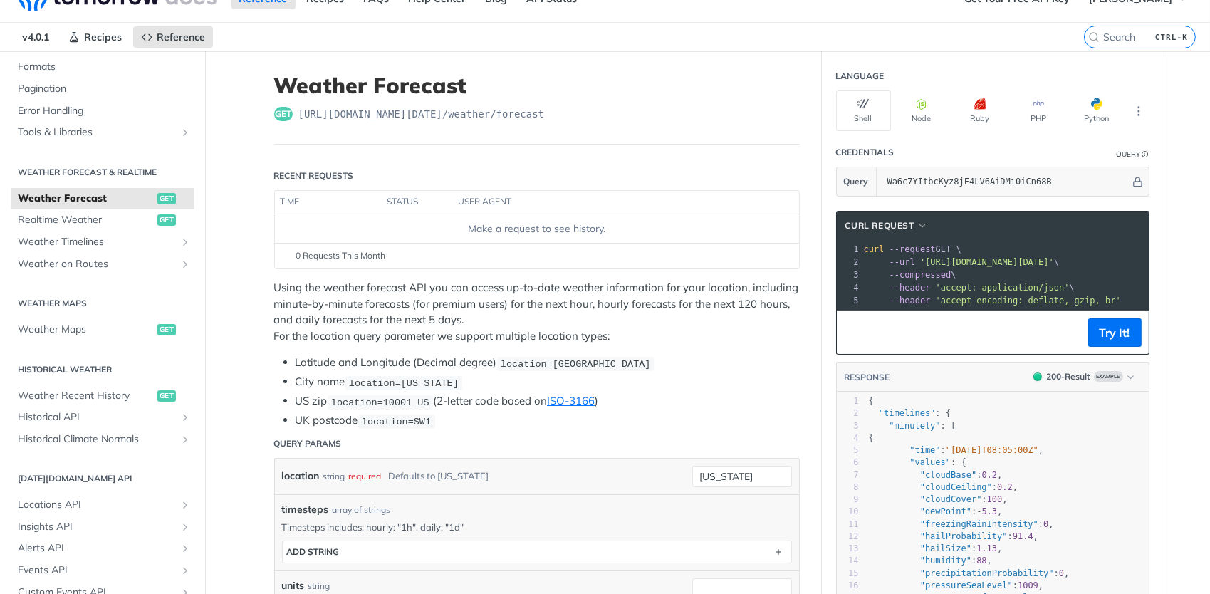
scroll to position [28, 0]
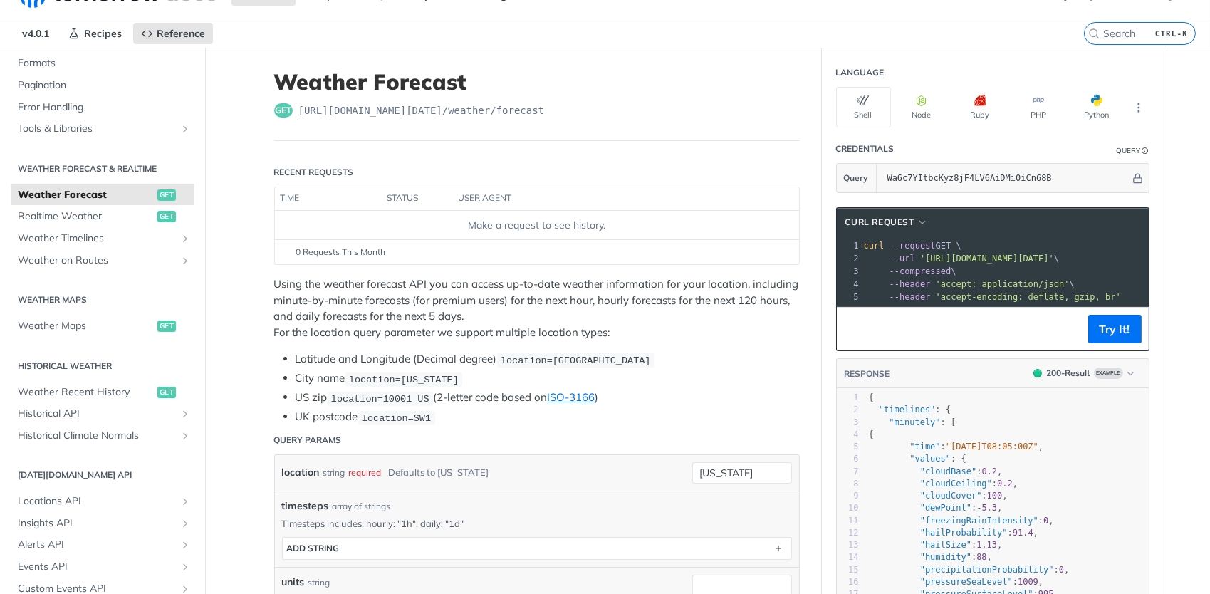
click at [969, 382] on header "RESPONSE 200 - Result Example" at bounding box center [993, 374] width 312 height 30
click at [968, 387] on header "RESPONSE 200 - Result Example" at bounding box center [993, 374] width 312 height 30
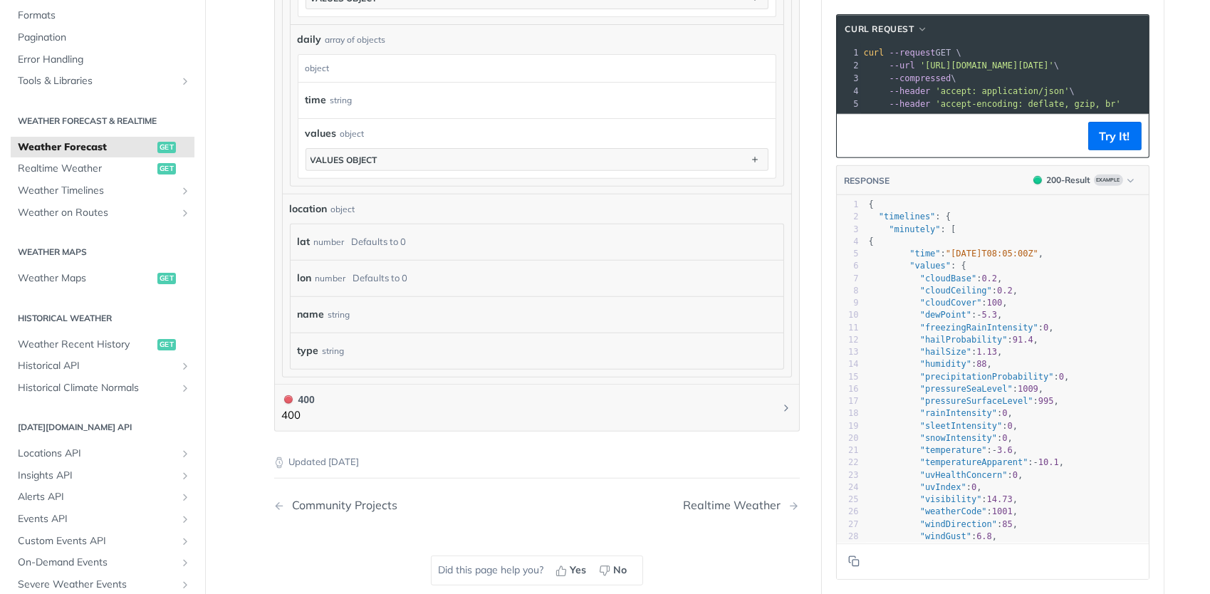
scroll to position [1331, 0]
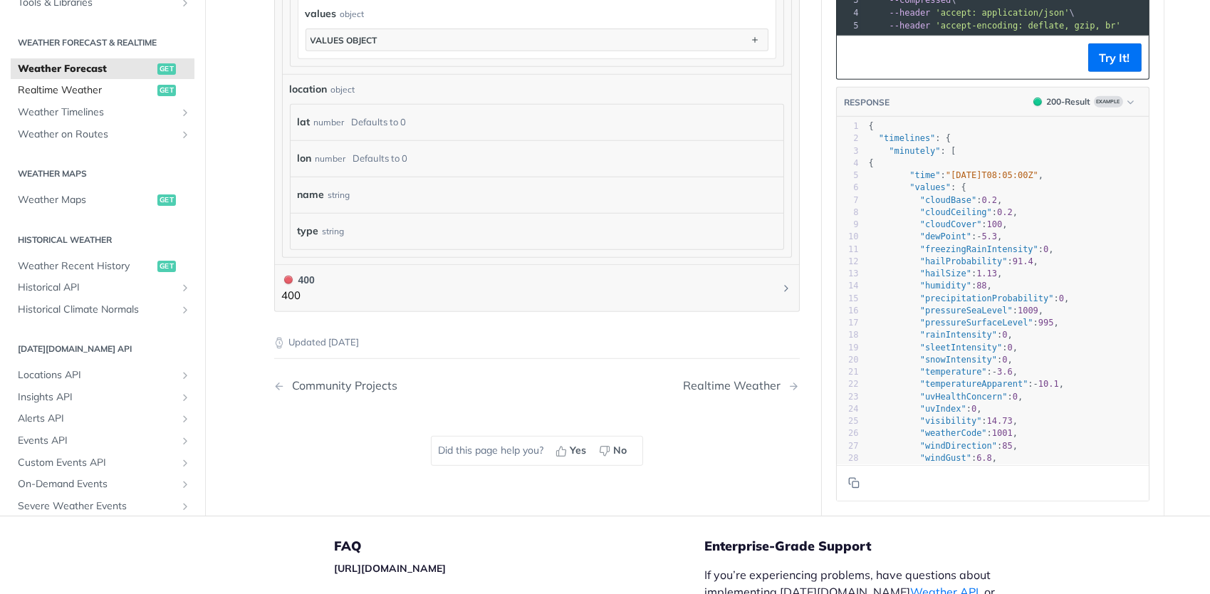
click at [155, 80] on link "Realtime Weather get" at bounding box center [103, 90] width 184 height 21
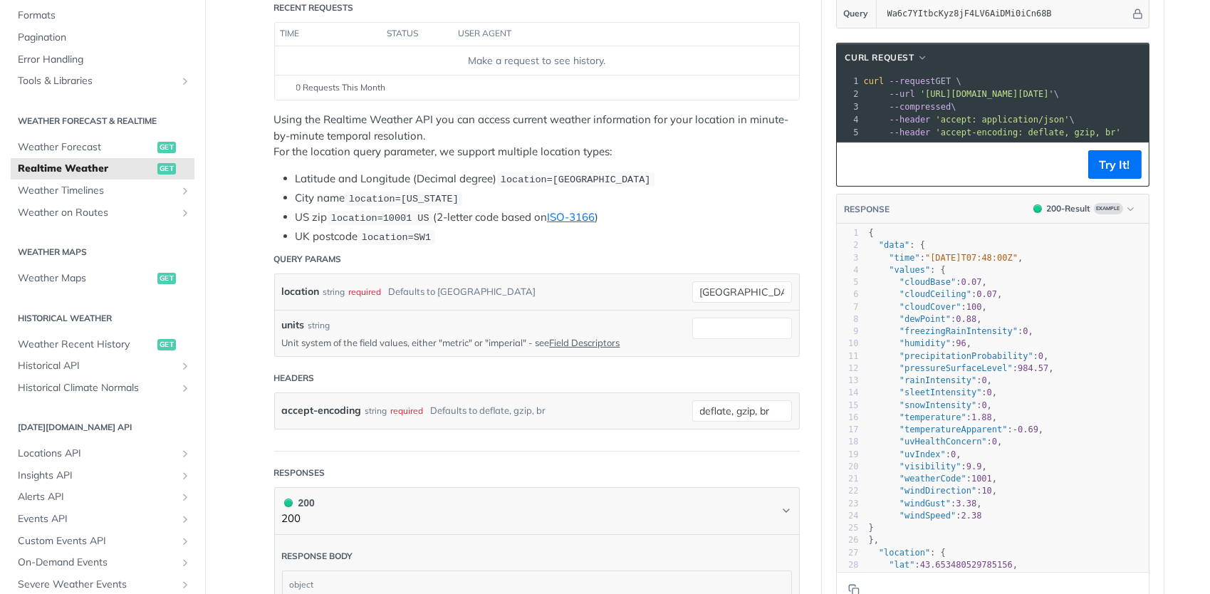
scroll to position [192, 0]
click at [548, 548] on header "Response body" at bounding box center [537, 553] width 510 height 36
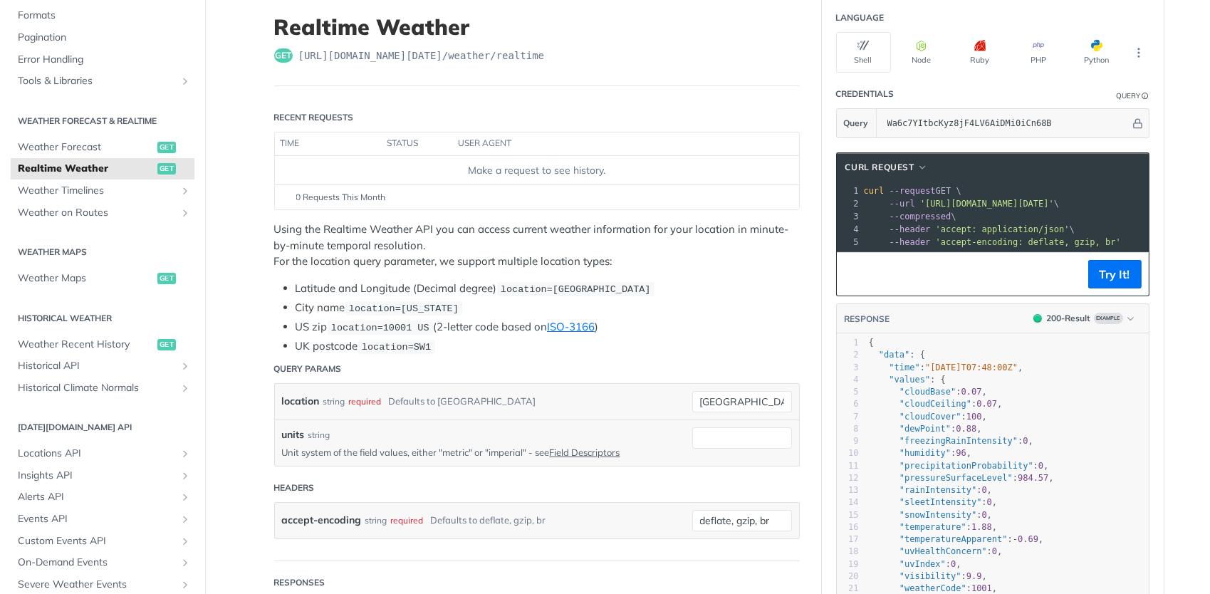
scroll to position [0, 0]
click at [1039, 410] on pre ""cloudCeiling" : 0.07 ," at bounding box center [1033, 404] width 334 height 12
type textarea "{ "data": { "time": "2023-01-26T07:48:00Z", "values": { "cloudBase": 0.07, "clo…"
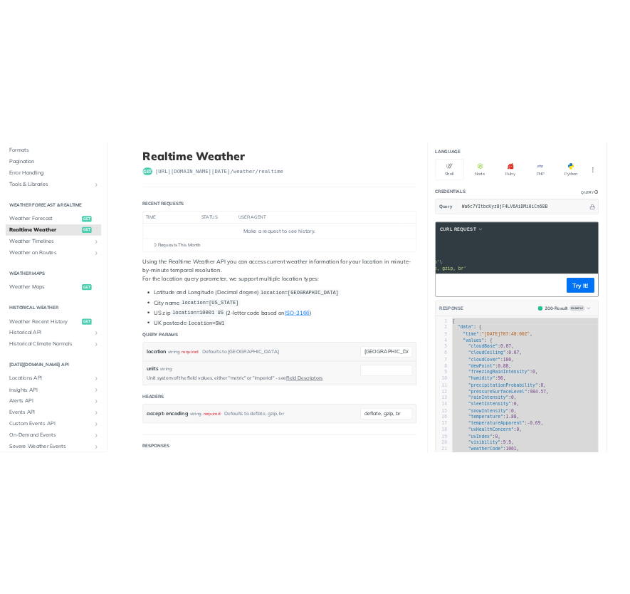
scroll to position [0, 198]
